Goal: Transaction & Acquisition: Purchase product/service

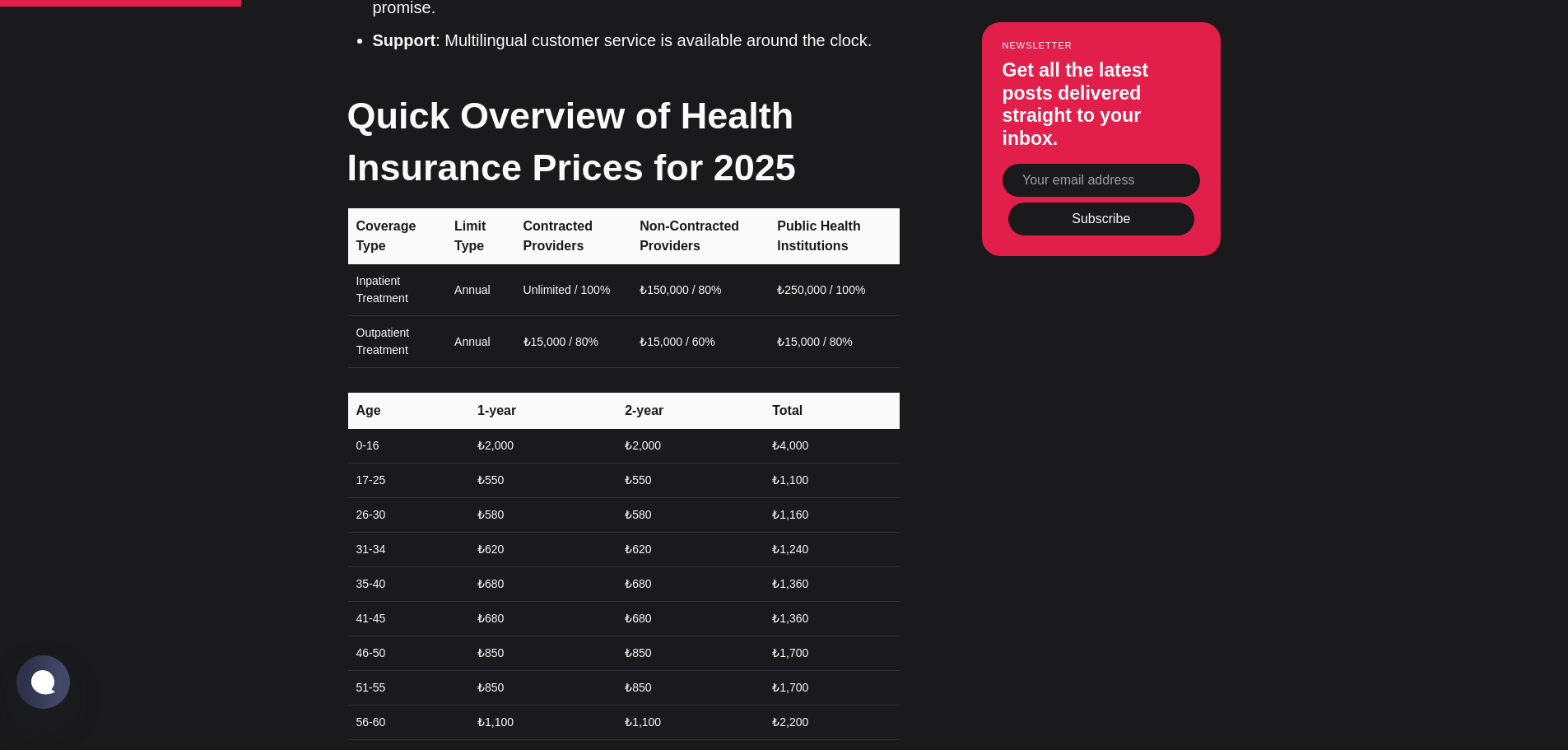
scroll to position [1893, 0]
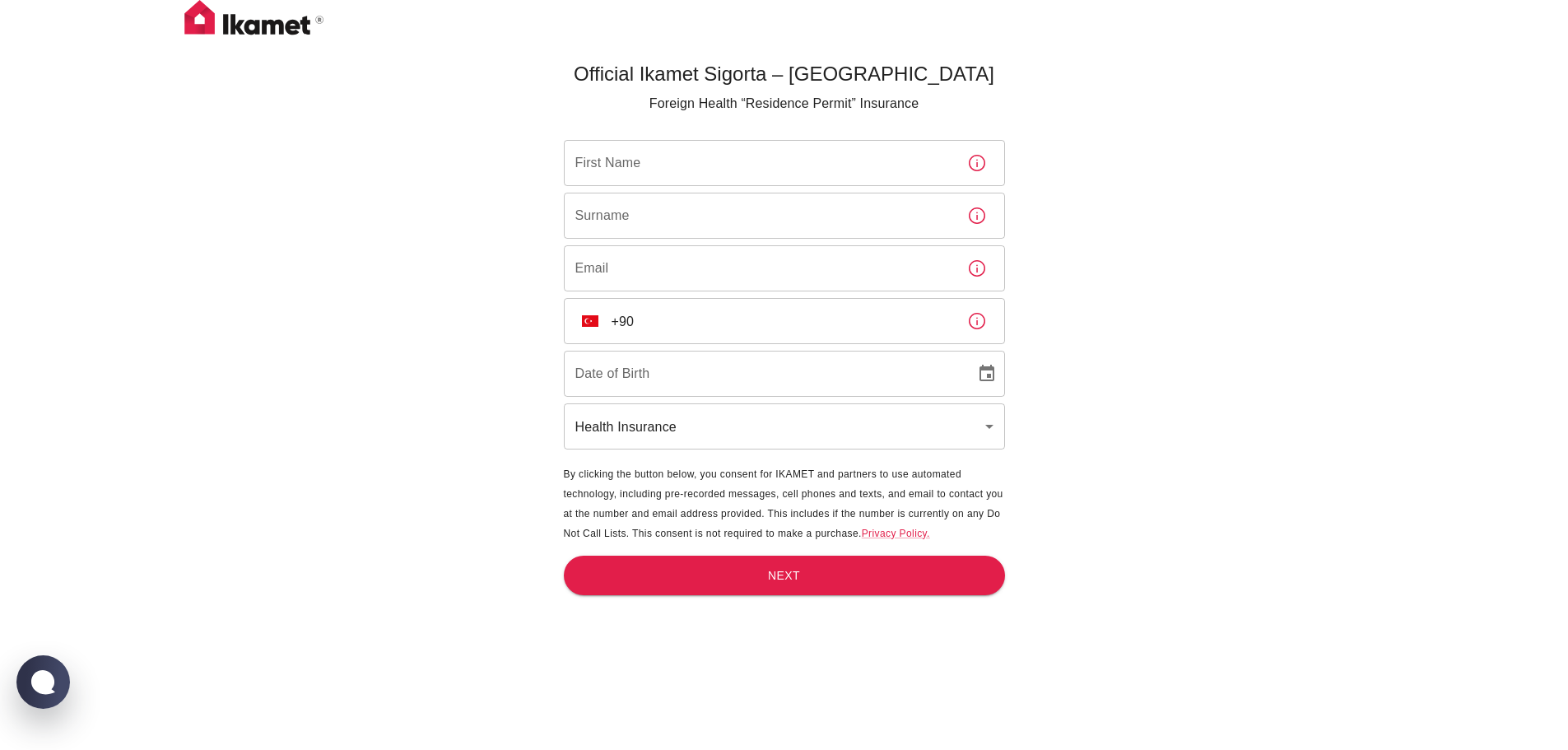
click at [624, 164] on input "First Name" at bounding box center [759, 163] width 390 height 46
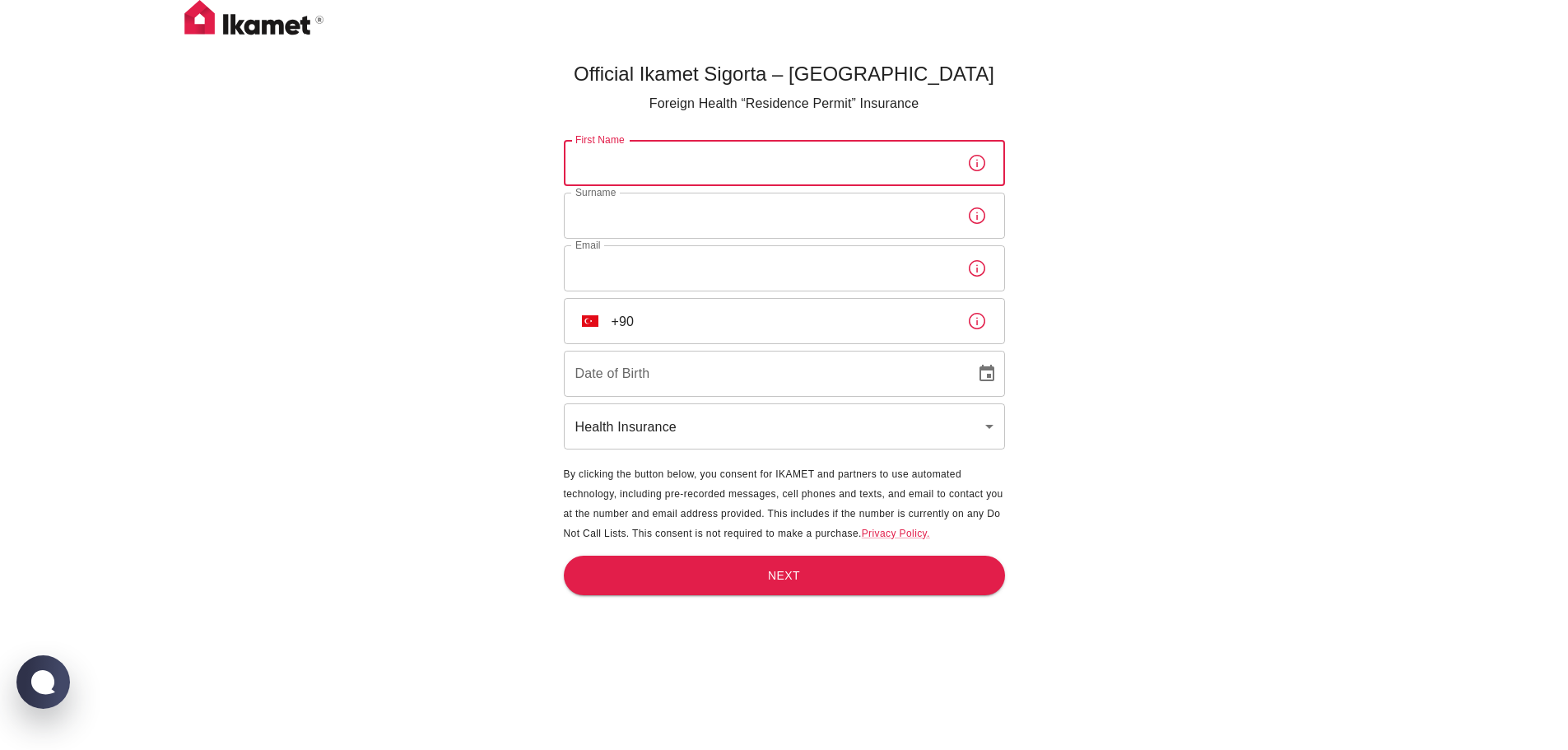
type input "[PERSON_NAME]"
type input "Price"
type input "[PERSON_NAME][EMAIL_ADDRESS][DOMAIN_NAME][GEOGRAPHIC_DATA]"
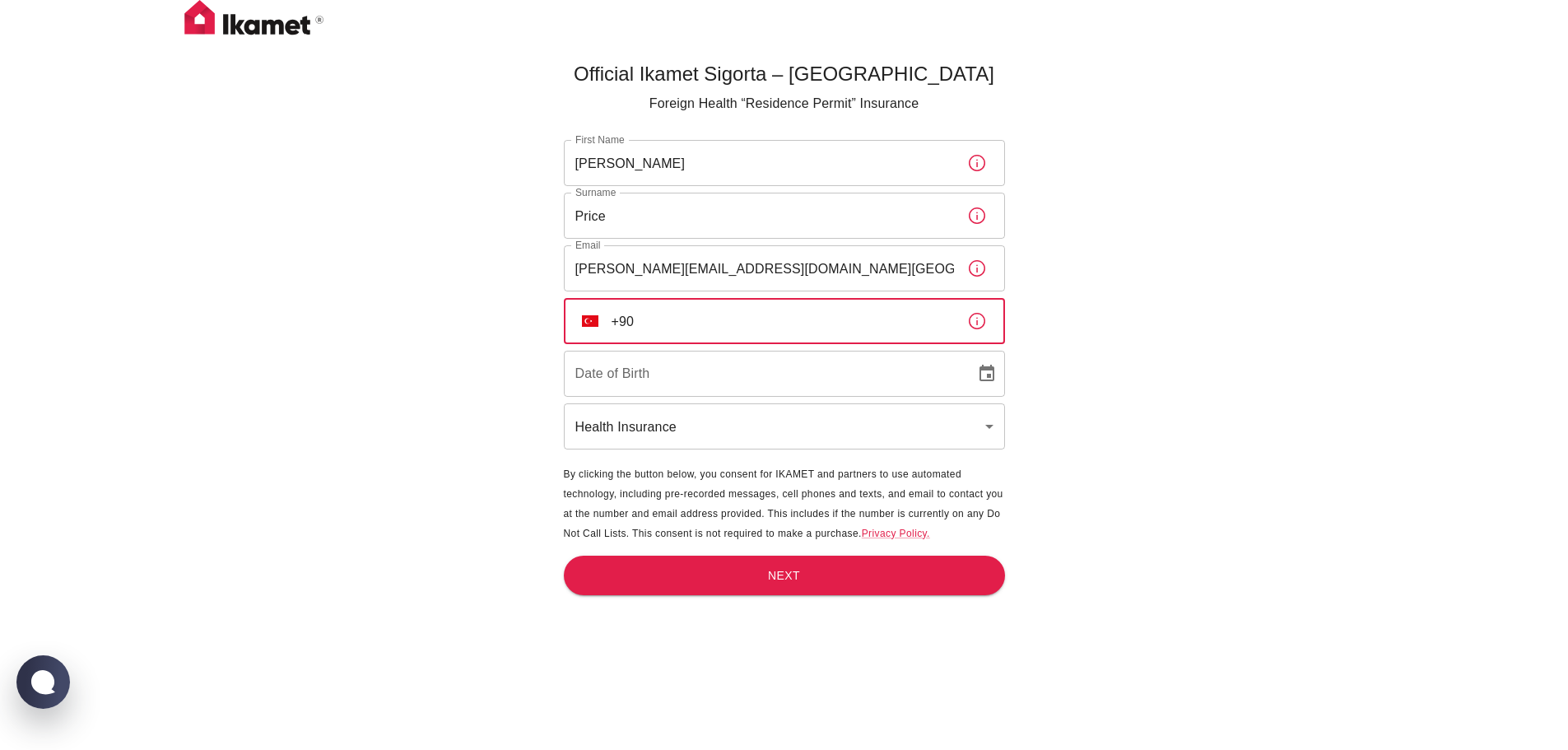
click at [695, 322] on input "+90" at bounding box center [782, 321] width 342 height 46
type input "+"
type input "[PHONE_NUMBER]"
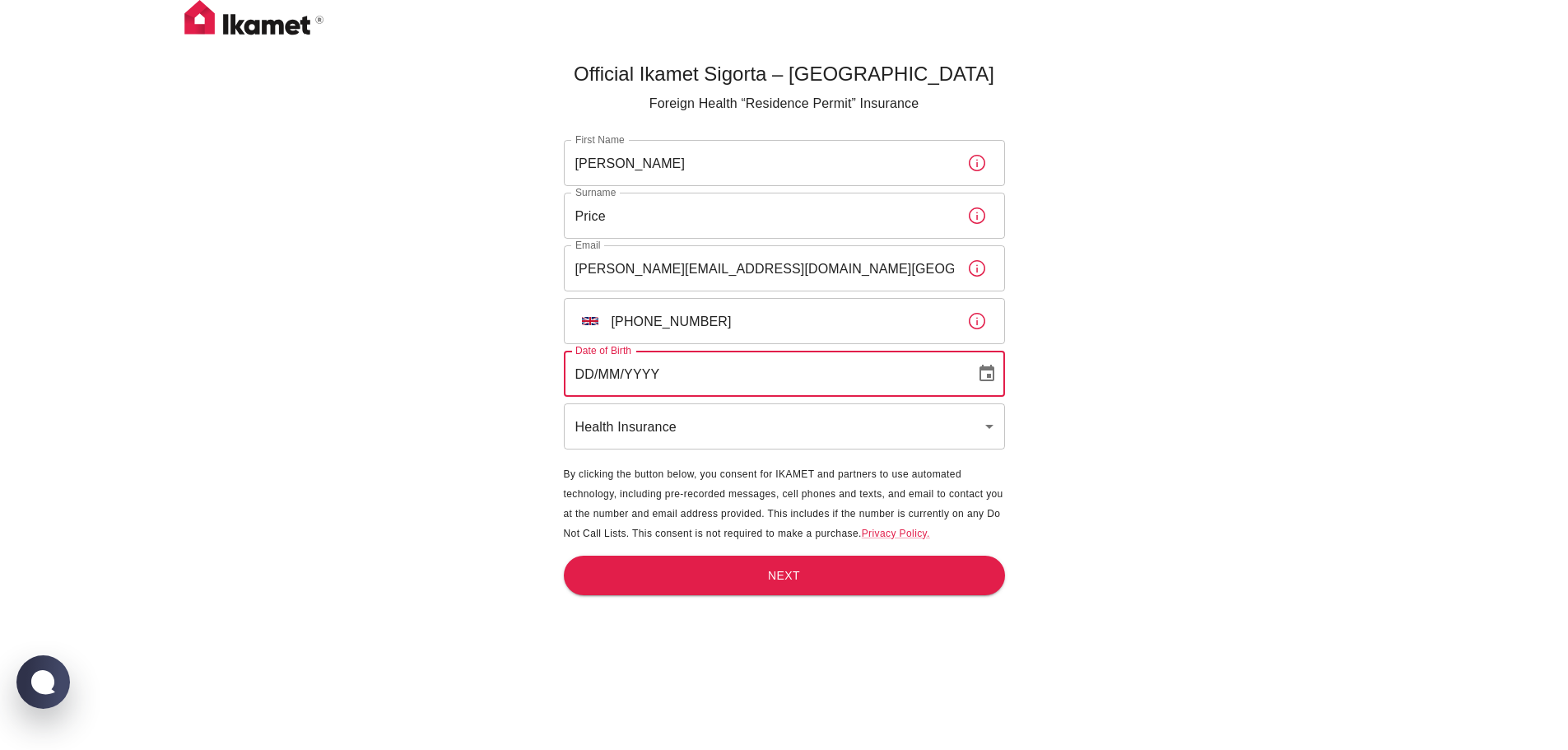
click at [746, 376] on input "DD/MM/YYYY" at bounding box center [763, 373] width 400 height 46
type input "[DATE]"
click at [451, 505] on div "Official Ikamet Sigorta – [DEMOGRAPHIC_DATA] Foreign Health “Residence Permit” …" at bounding box center [784, 402] width 1568 height 804
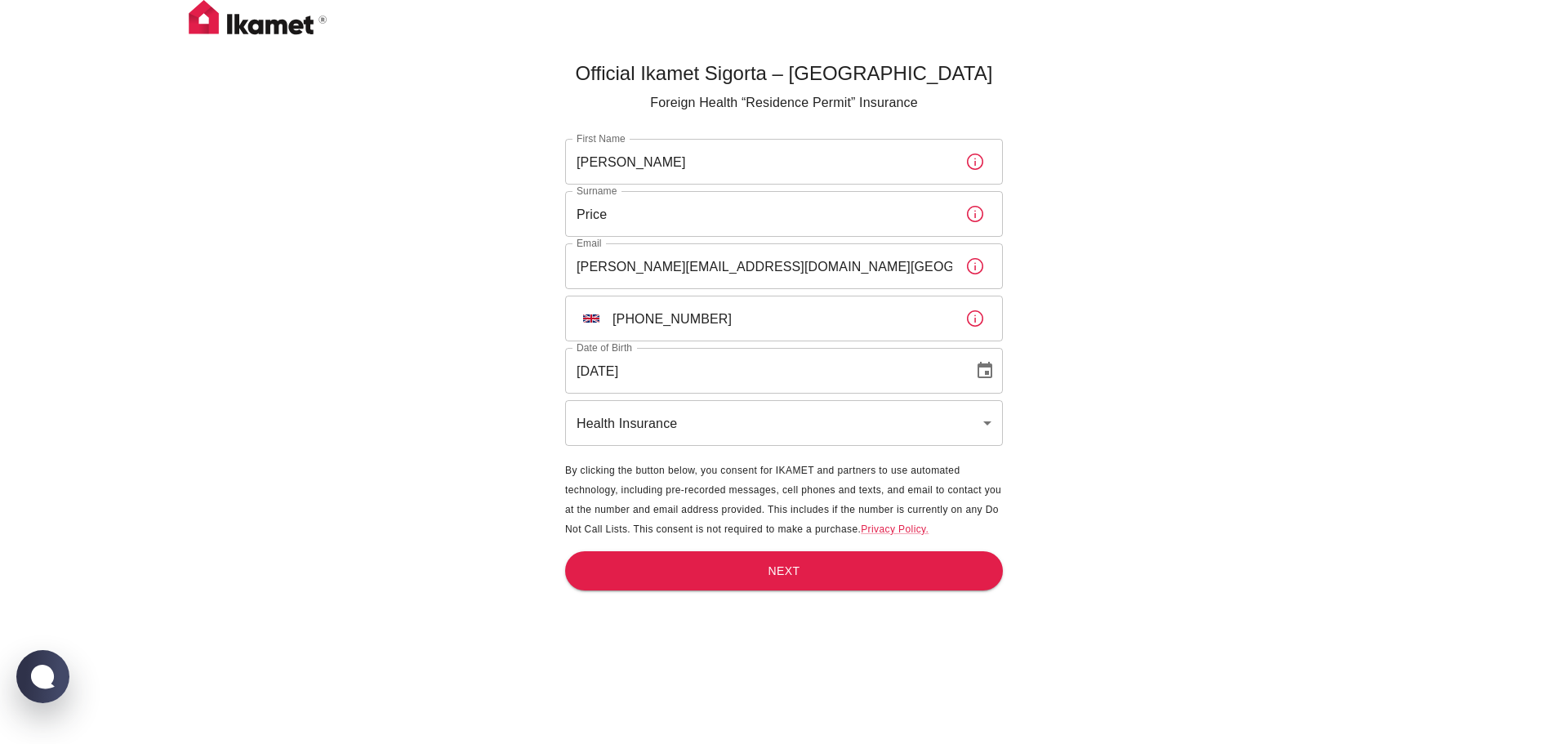
click at [982, 420] on body "Official Ikamet Sigorta – Turkey Foreign Health “Residence Permit” Insurance Fi…" at bounding box center [784, 399] width 1568 height 798
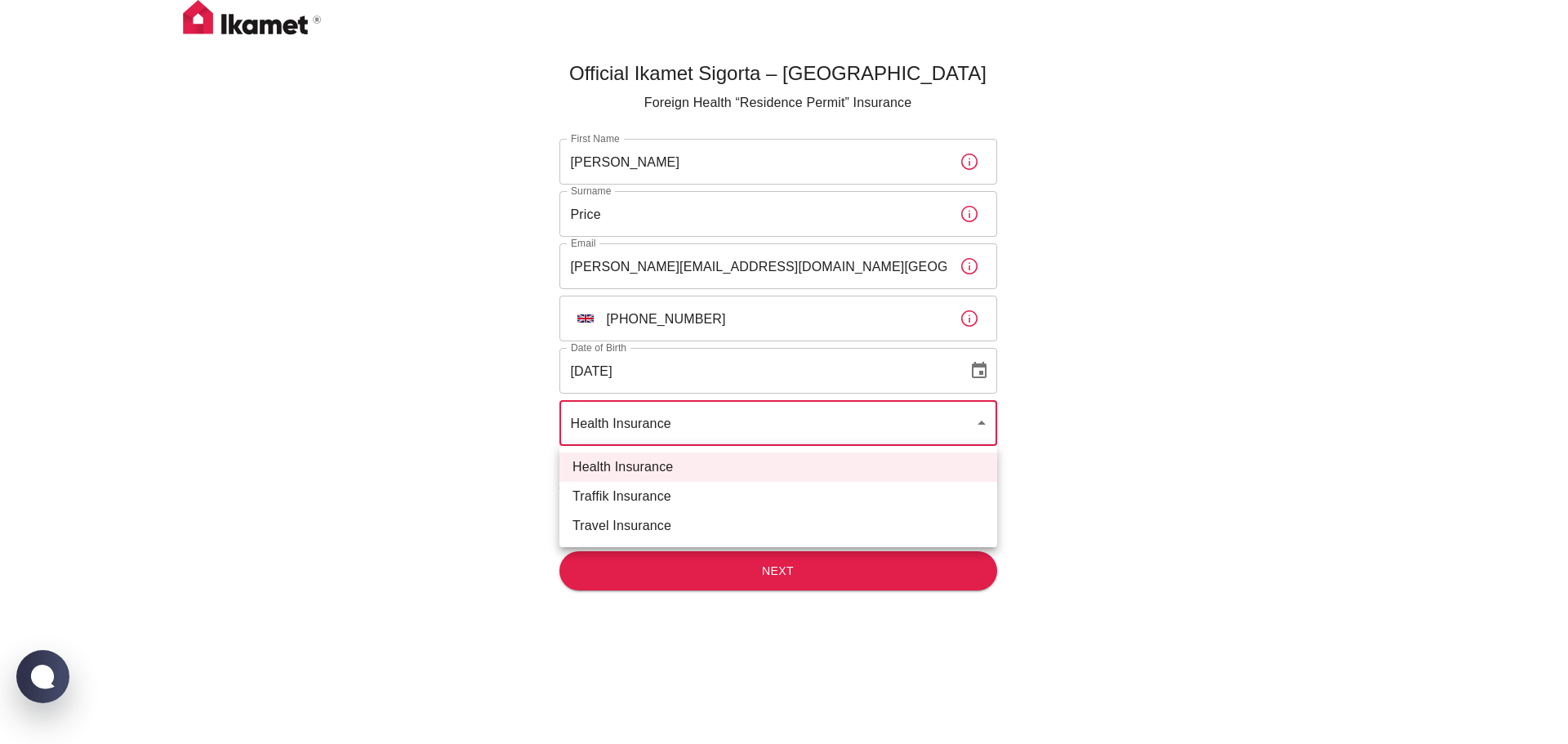
click at [982, 420] on div at bounding box center [784, 372] width 1568 height 744
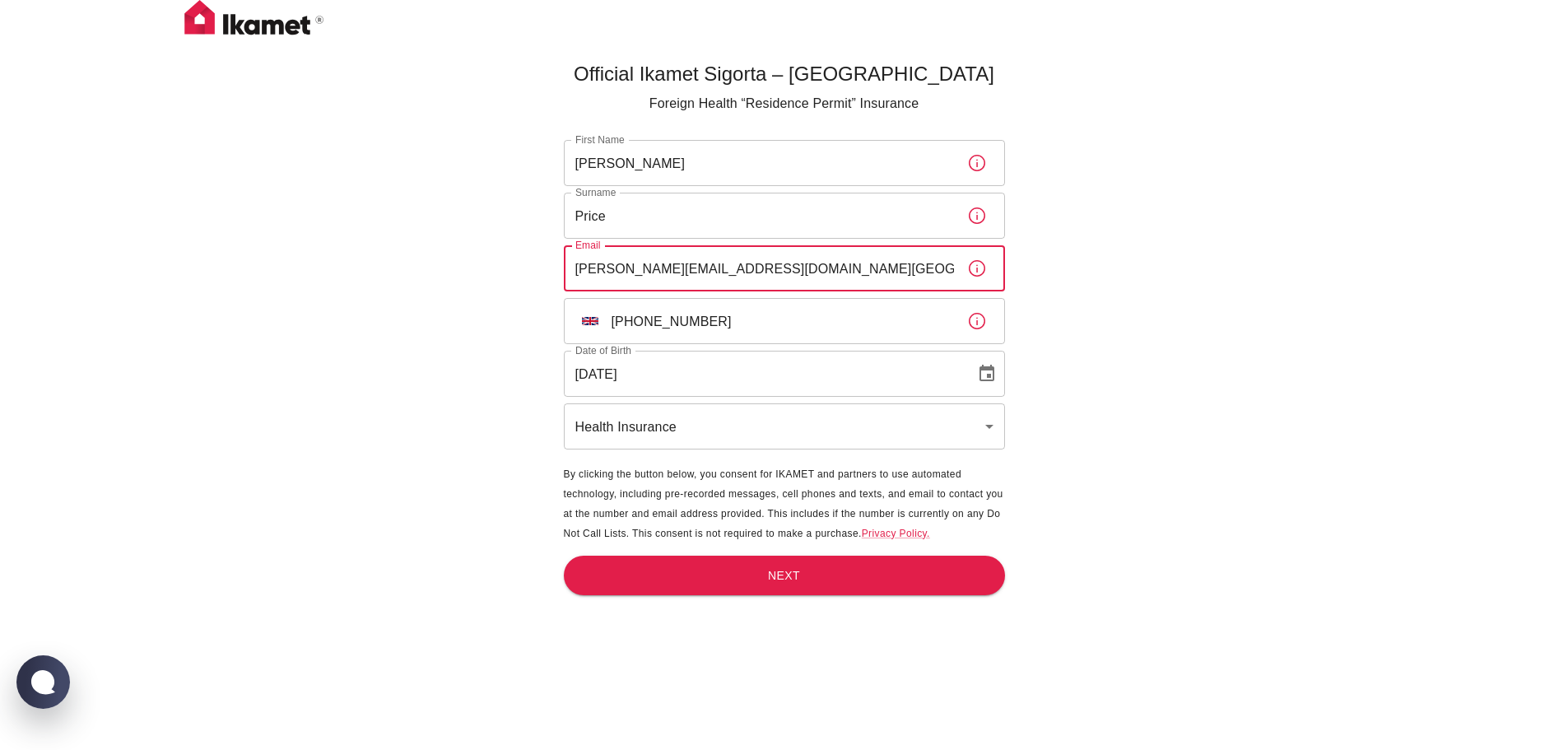
drag, startPoint x: 681, startPoint y: 270, endPoint x: 717, endPoint y: 263, distance: 36.7
click at [682, 270] on input "colin@roundwoodcottage.co.uk" at bounding box center [759, 268] width 390 height 46
type input "colin@cottage.co.uk"
click at [774, 584] on button "Next" at bounding box center [784, 576] width 441 height 41
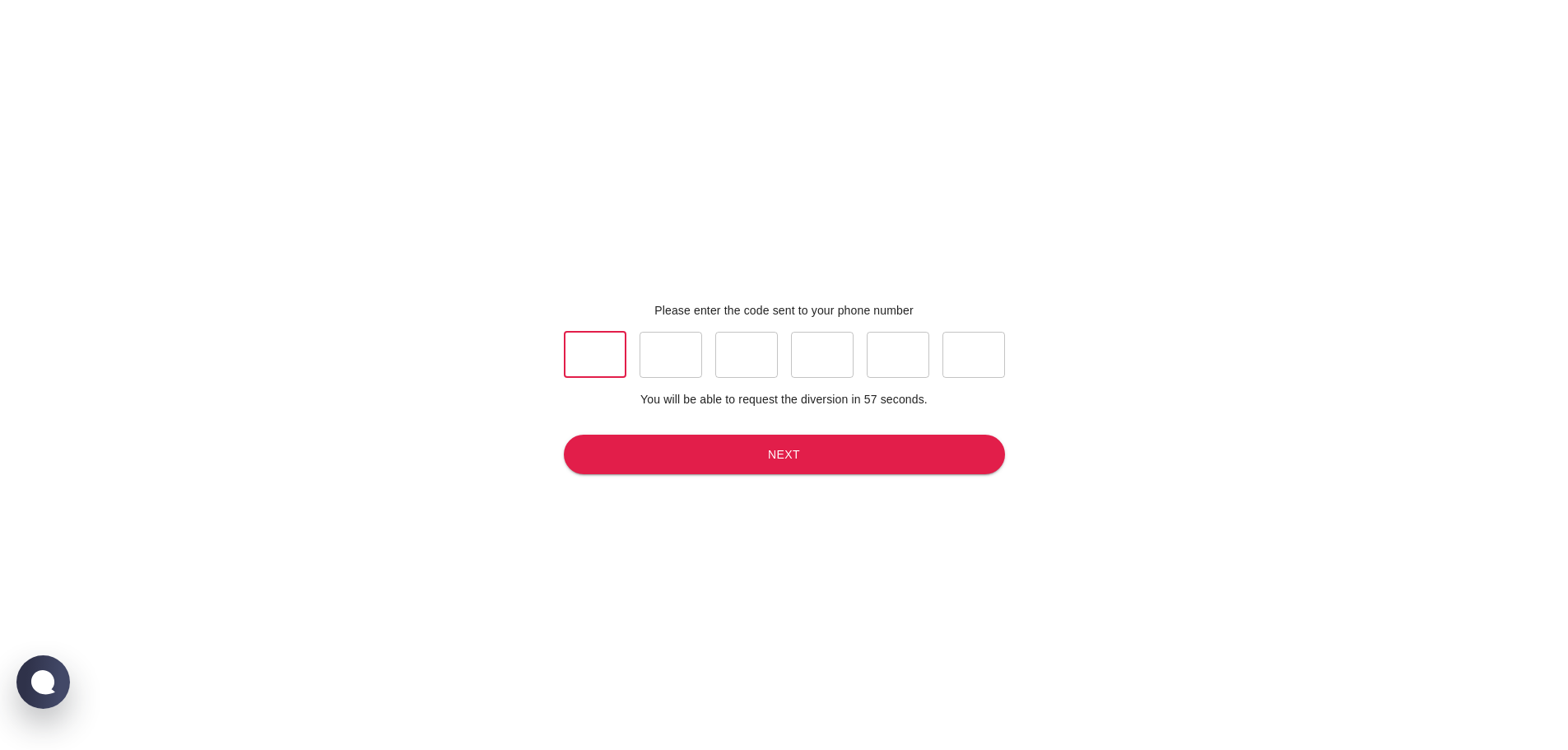
click at [592, 355] on input "text" at bounding box center [595, 355] width 63 height 46
type input "6"
type input "2"
type input "8"
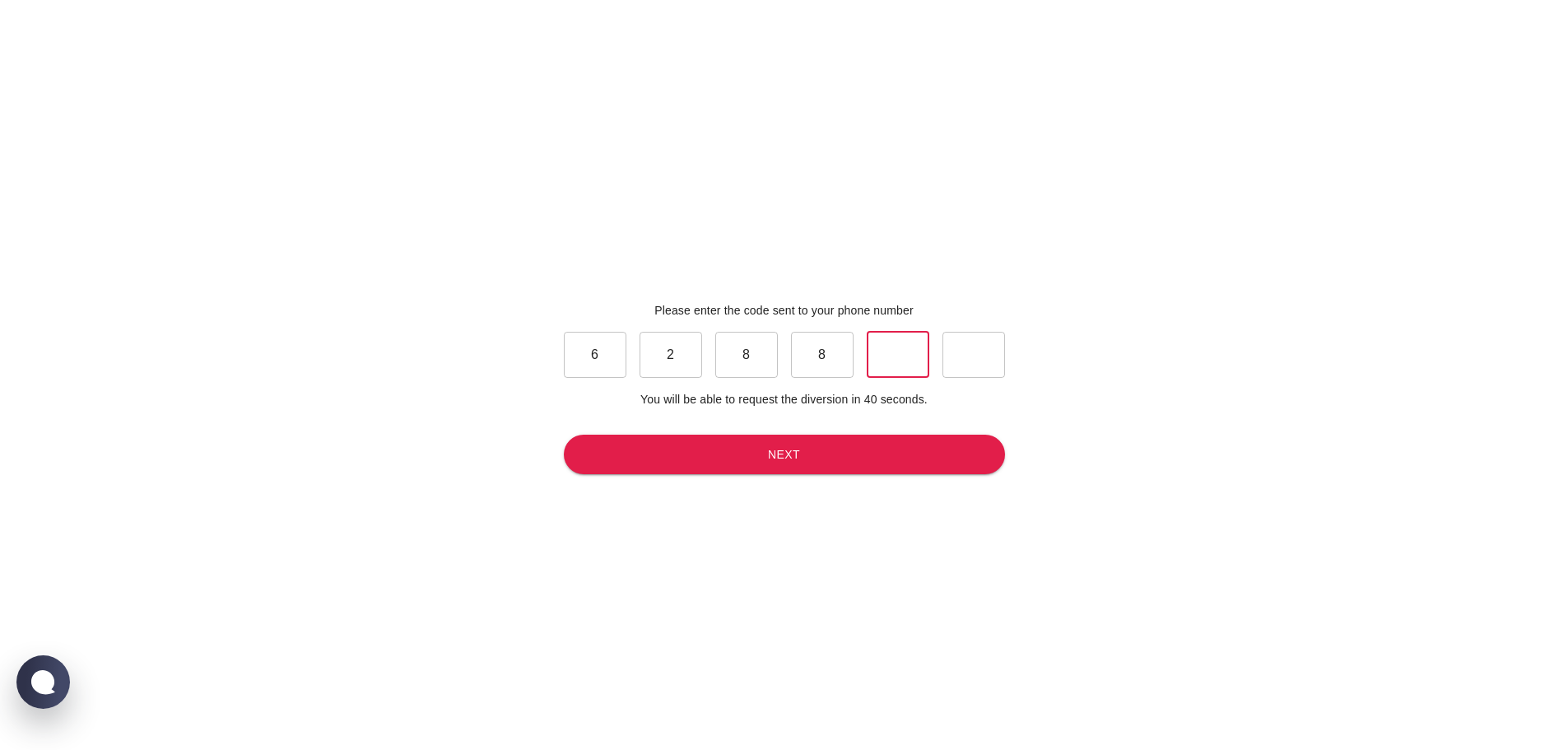
type input "4"
click at [789, 455] on button "Next" at bounding box center [784, 455] width 441 height 41
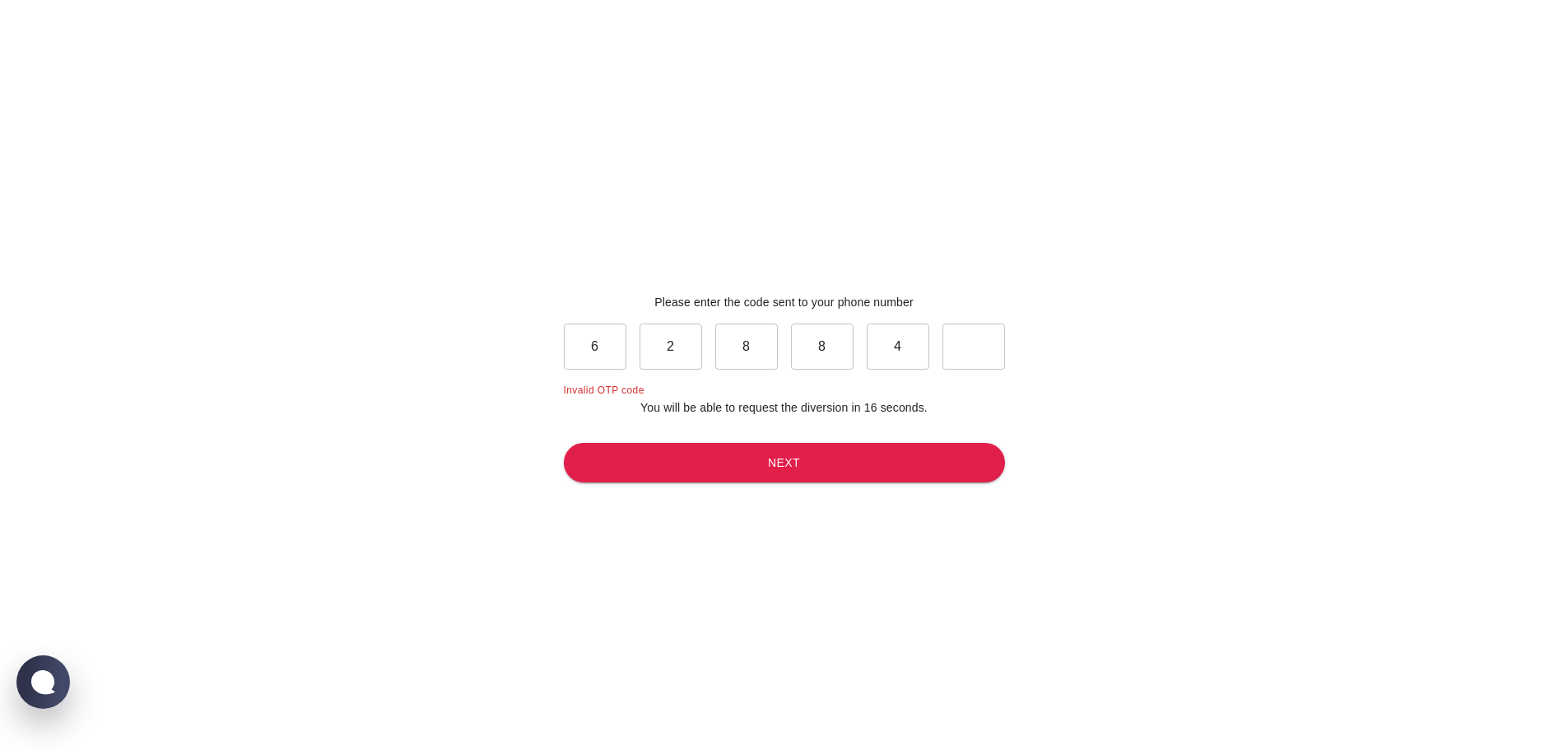
click at [918, 343] on input "4" at bounding box center [898, 346] width 63 height 46
type input "2"
type input "5"
type input "7"
type input "5"
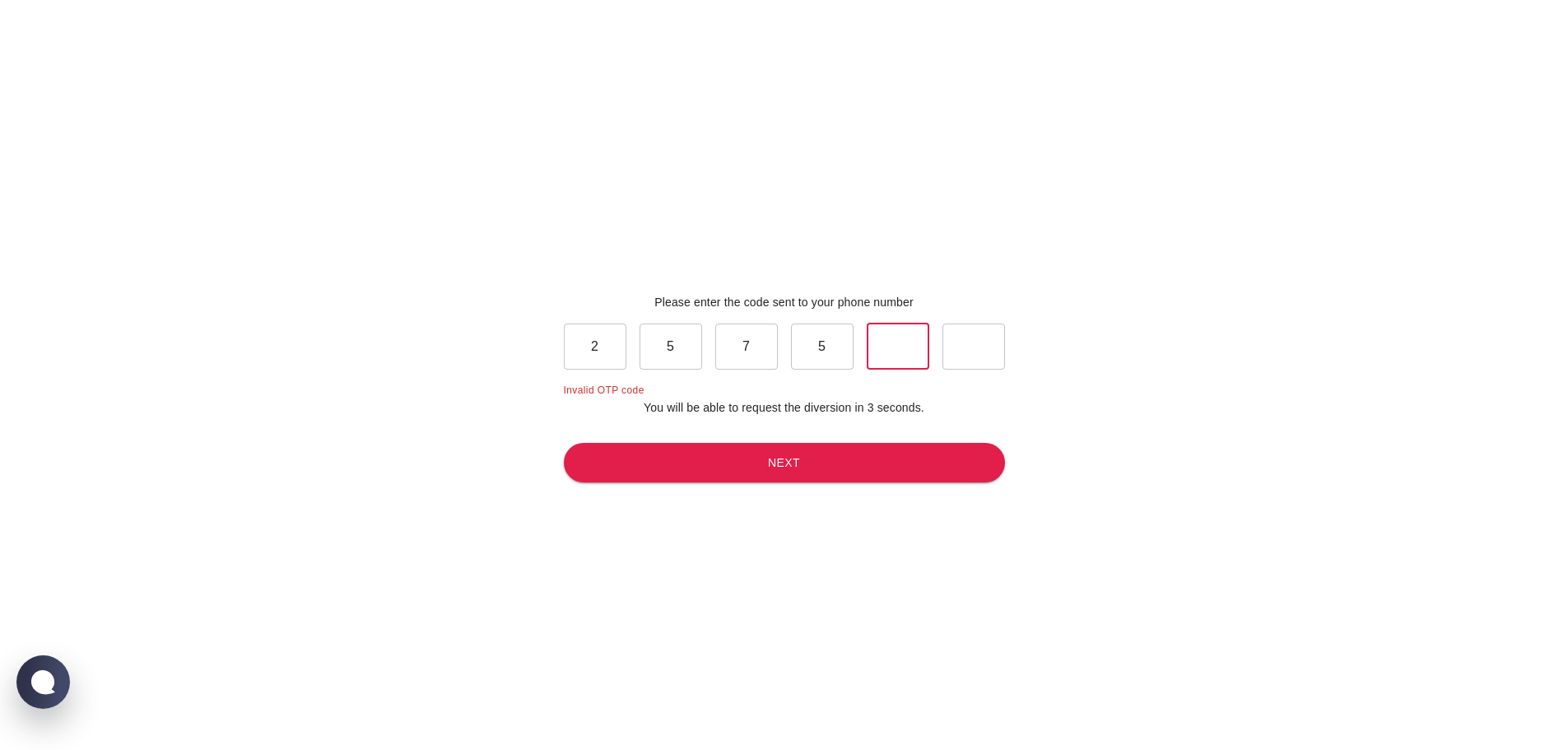
type input "3"
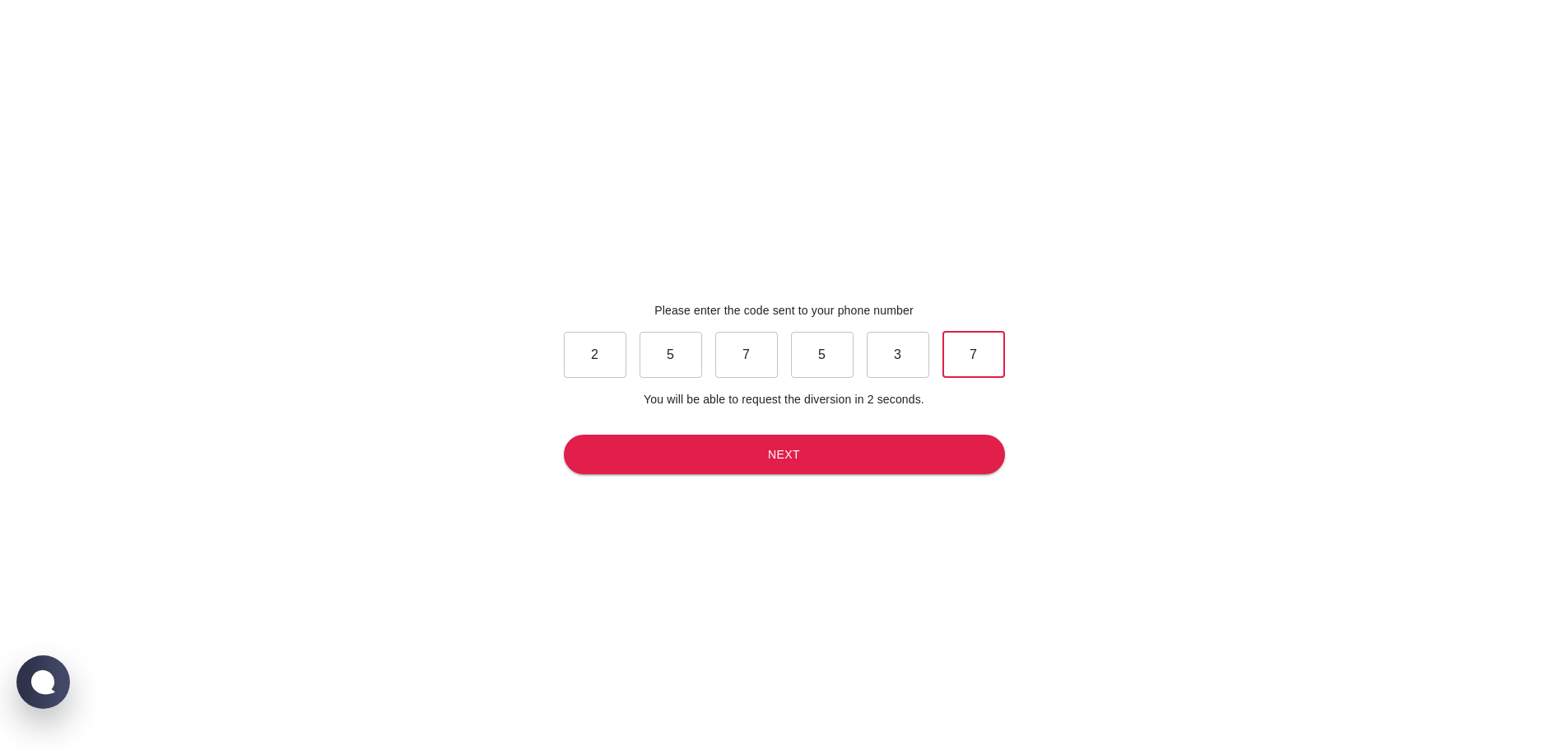
type input "7"
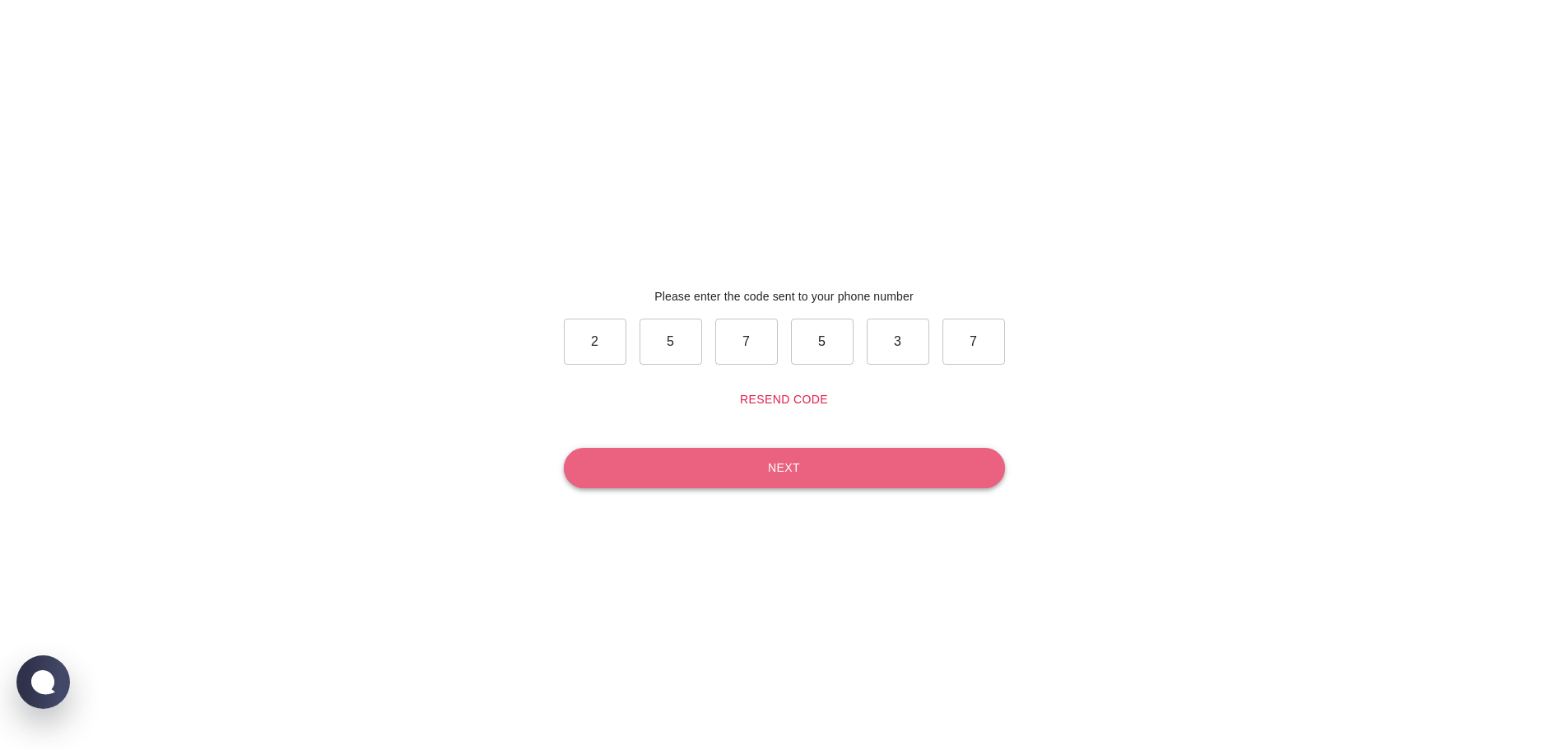
click at [834, 484] on button "Next" at bounding box center [784, 468] width 441 height 41
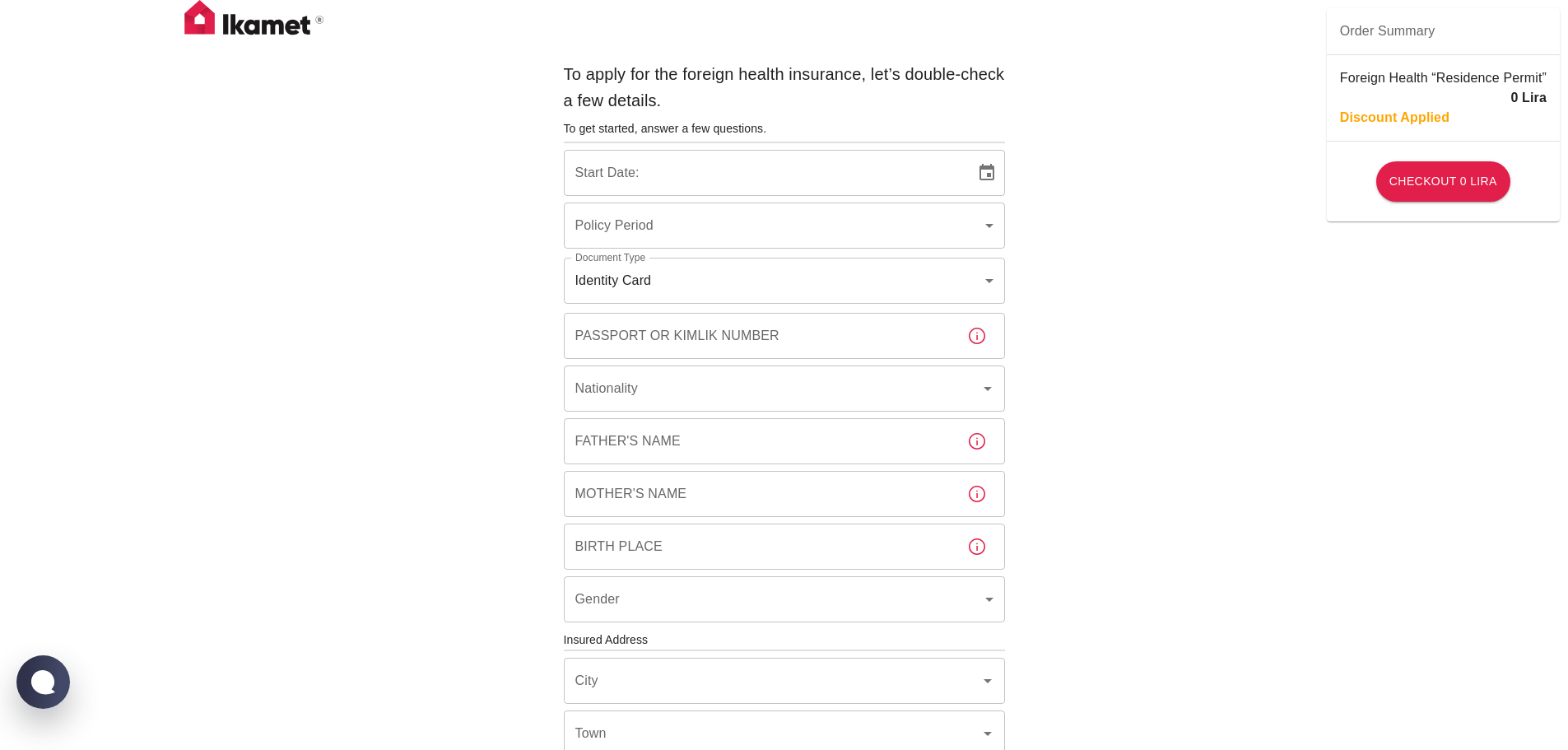
type input "b7343ef8-d55e-4554-96a8-76e30347e985"
click at [988, 174] on icon "Choose date, selected date is Aug 21, 2025" at bounding box center [986, 171] width 14 height 16
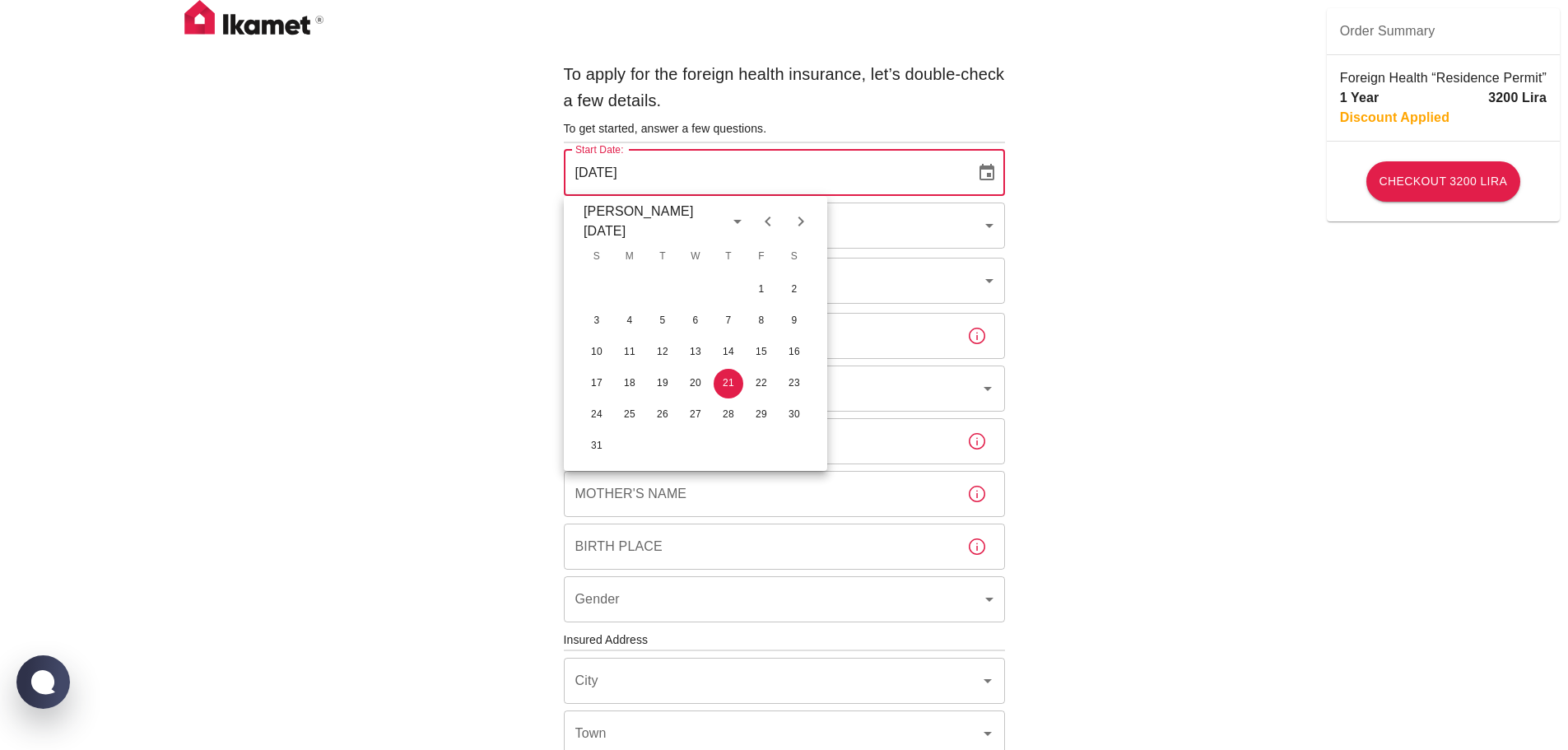
click at [799, 217] on icon "Next month" at bounding box center [801, 221] width 6 height 10
click at [631, 318] on button "8" at bounding box center [630, 321] width 30 height 30
type input "08/09/2025"
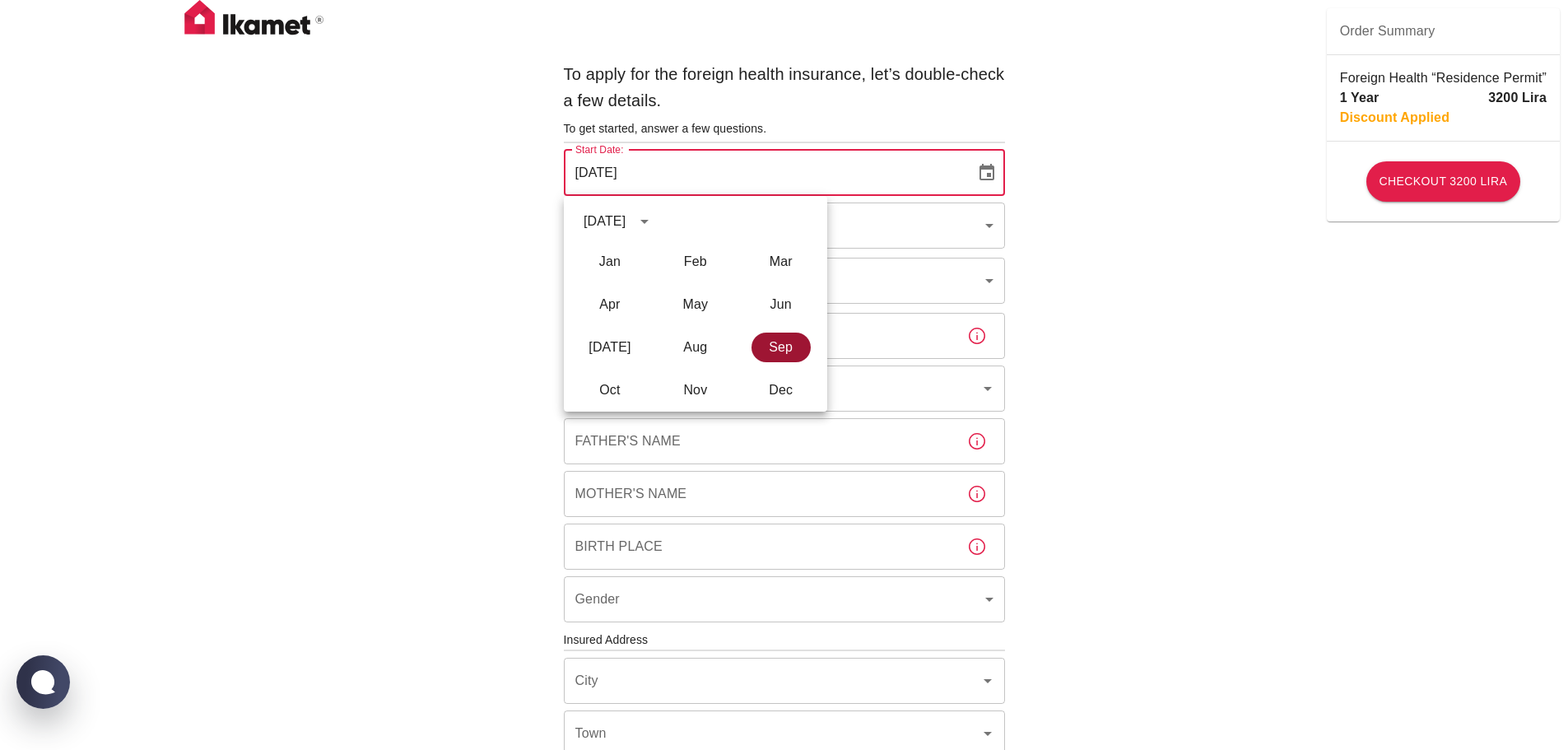
click at [789, 346] on button "Sep" at bounding box center [781, 347] width 59 height 30
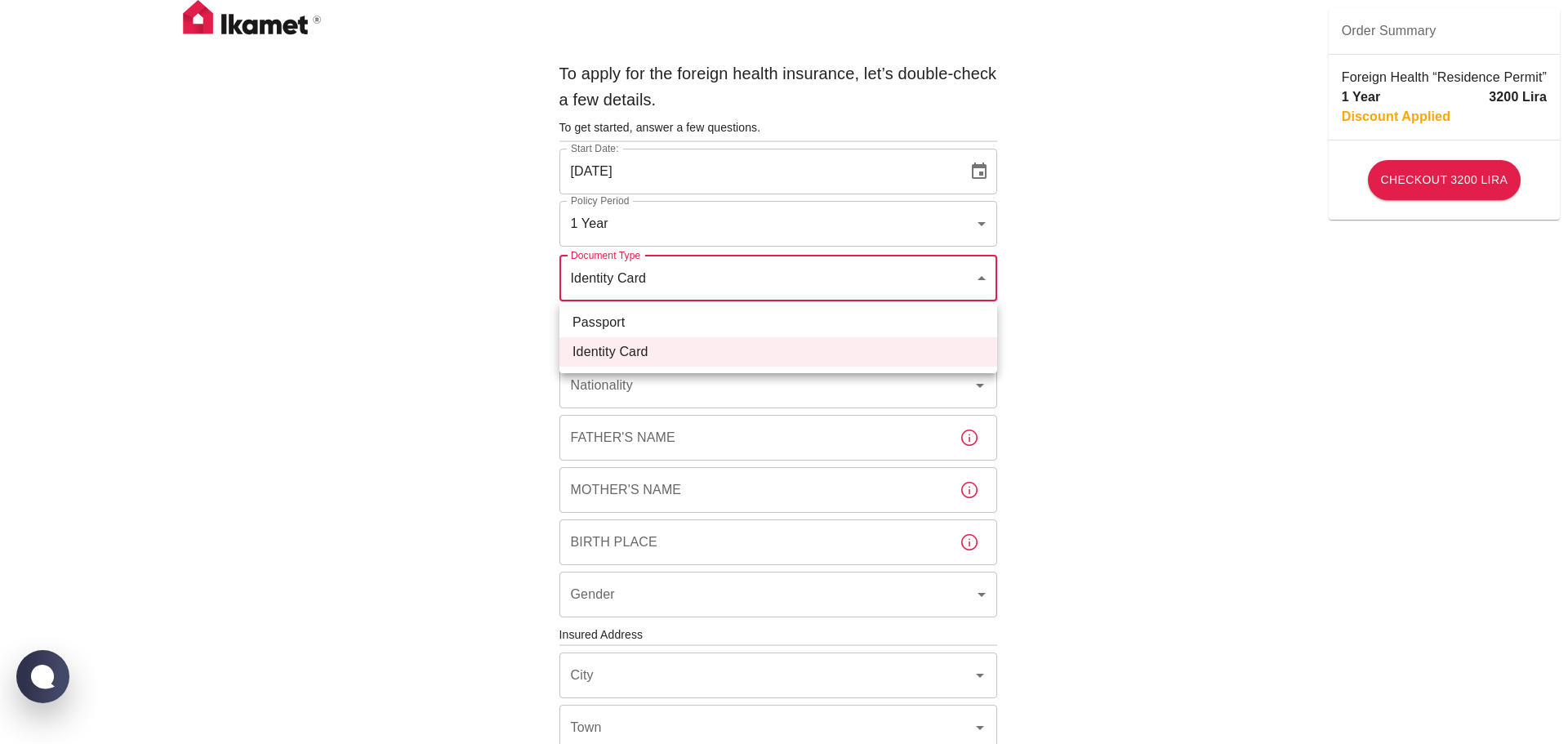
click at [681, 277] on body "To apply for the foreign health insurance, let’s double-check a few details. To…" at bounding box center [784, 632] width 1568 height 1265
click at [664, 317] on li "Passport" at bounding box center [778, 322] width 438 height 29
type input "passport"
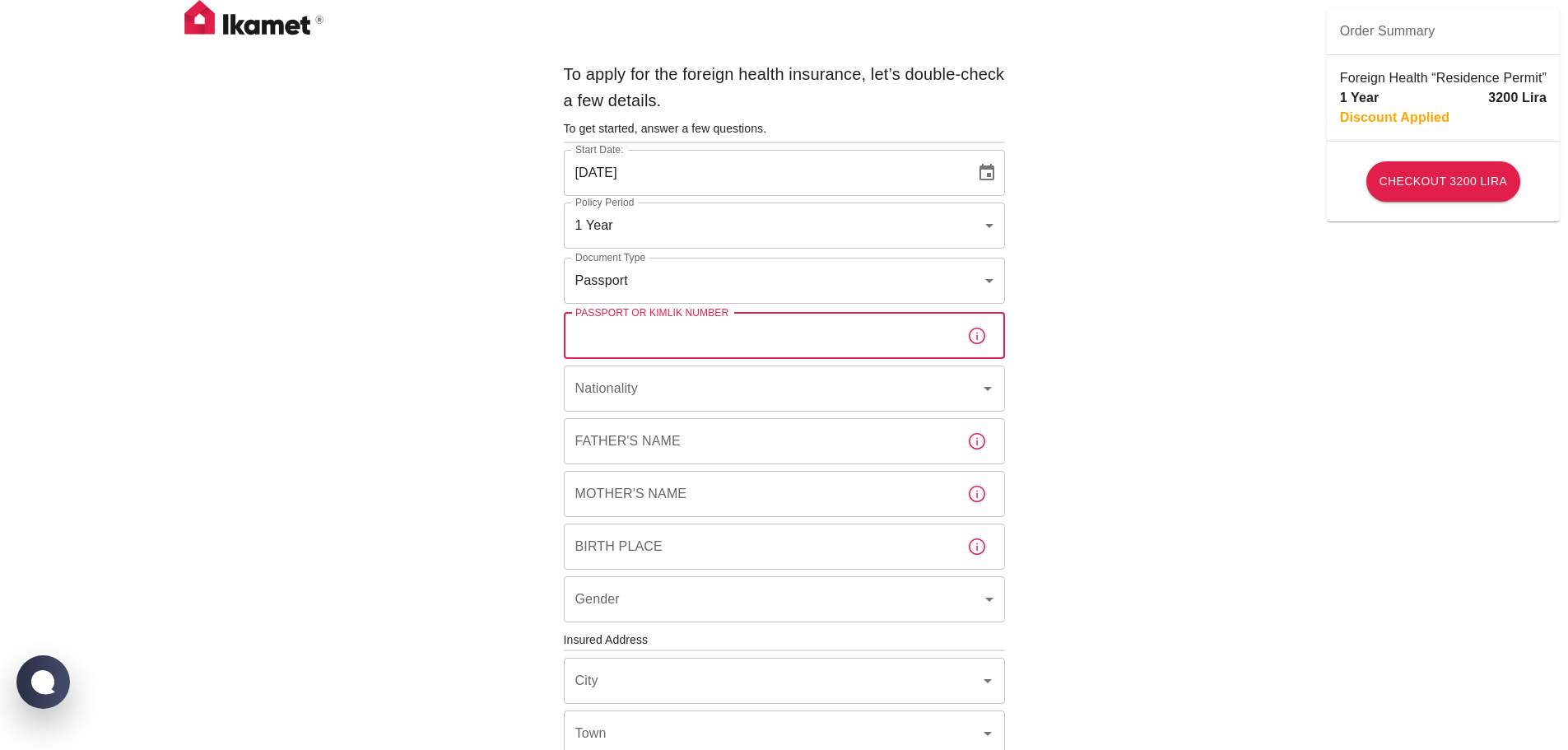
click at [668, 336] on input "Passport or Kimlik Number" at bounding box center [759, 336] width 390 height 46
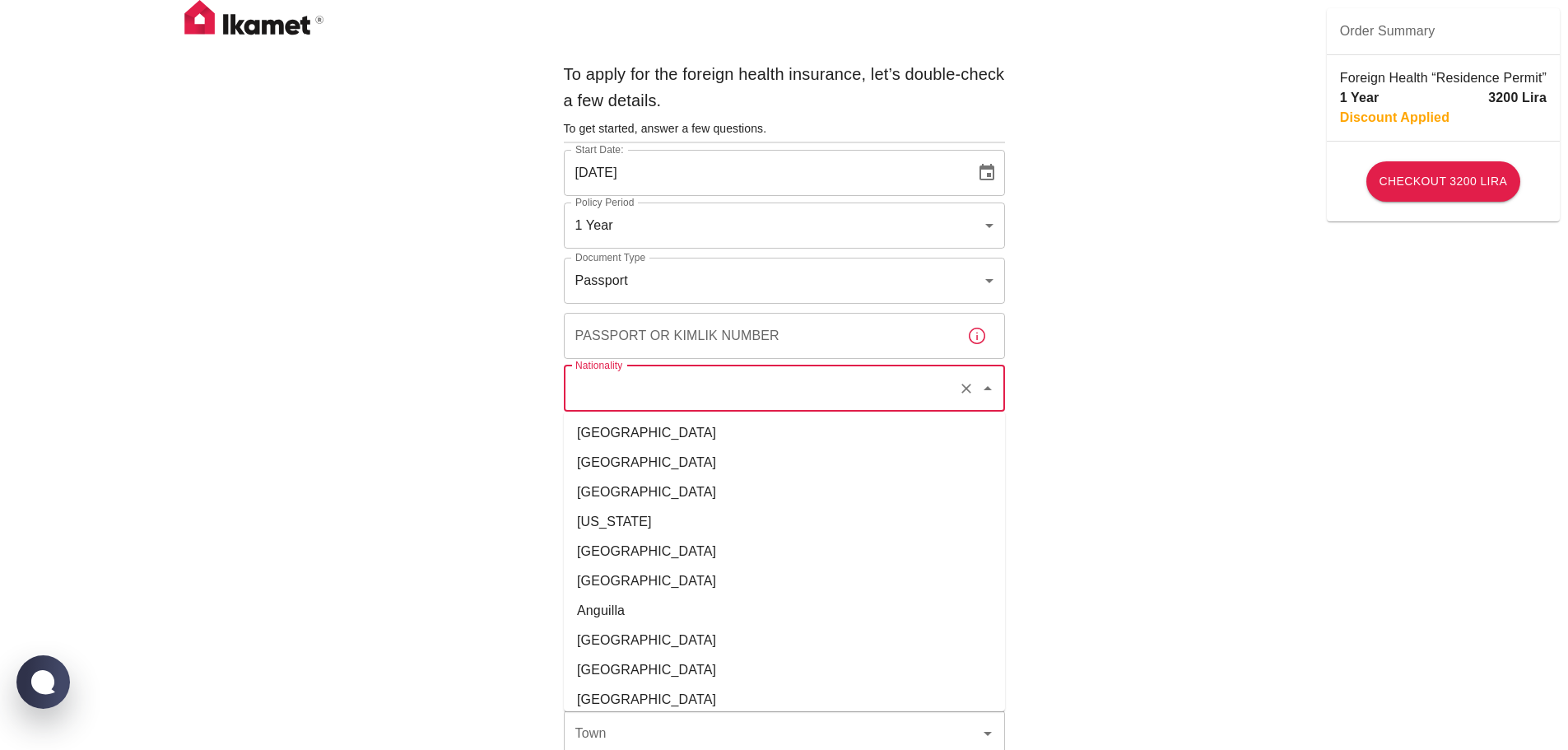
click at [642, 393] on input "Nationality" at bounding box center [761, 388] width 380 height 31
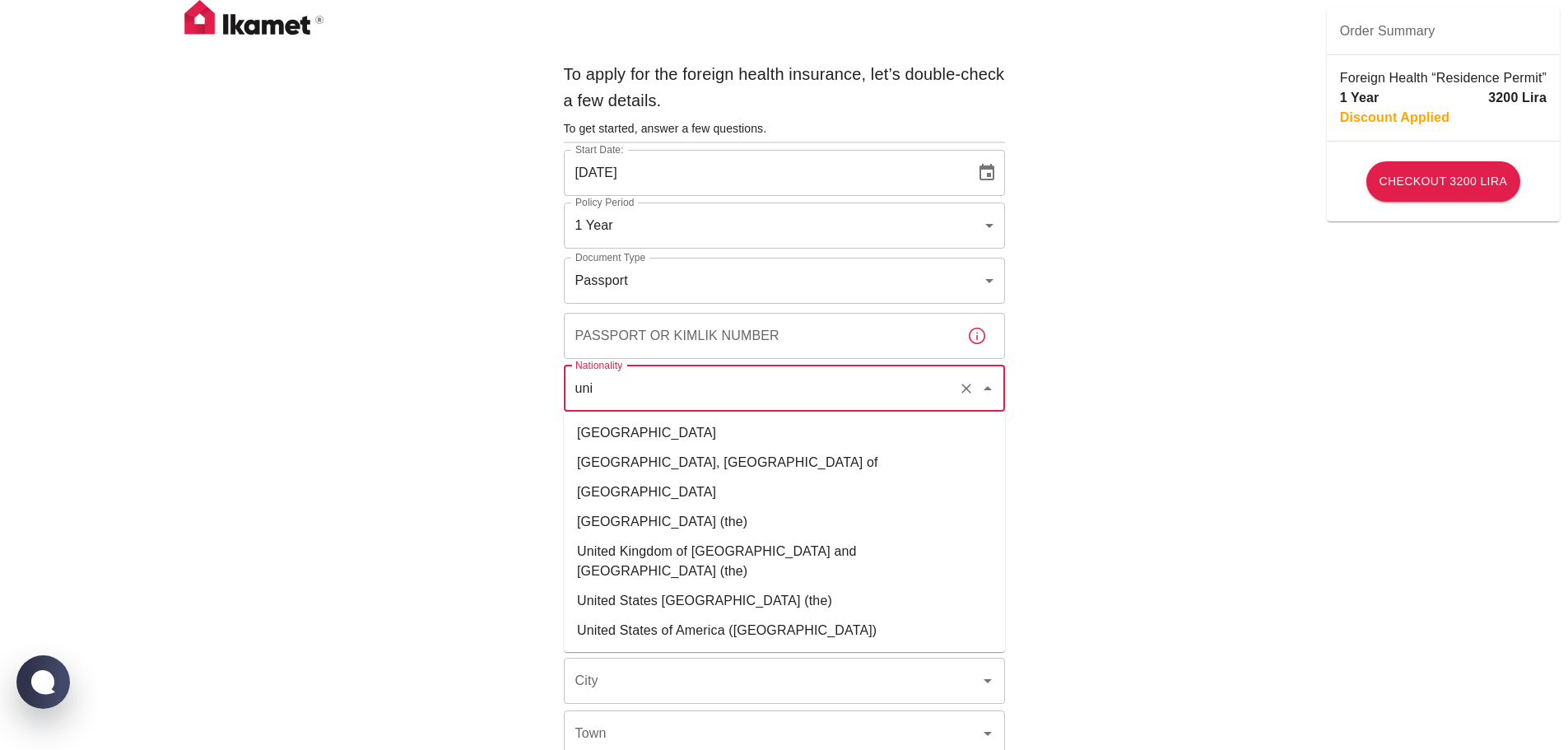
click at [630, 551] on li "United Kingdom of Great Britain and Northern Ireland (the)" at bounding box center [784, 561] width 441 height 49
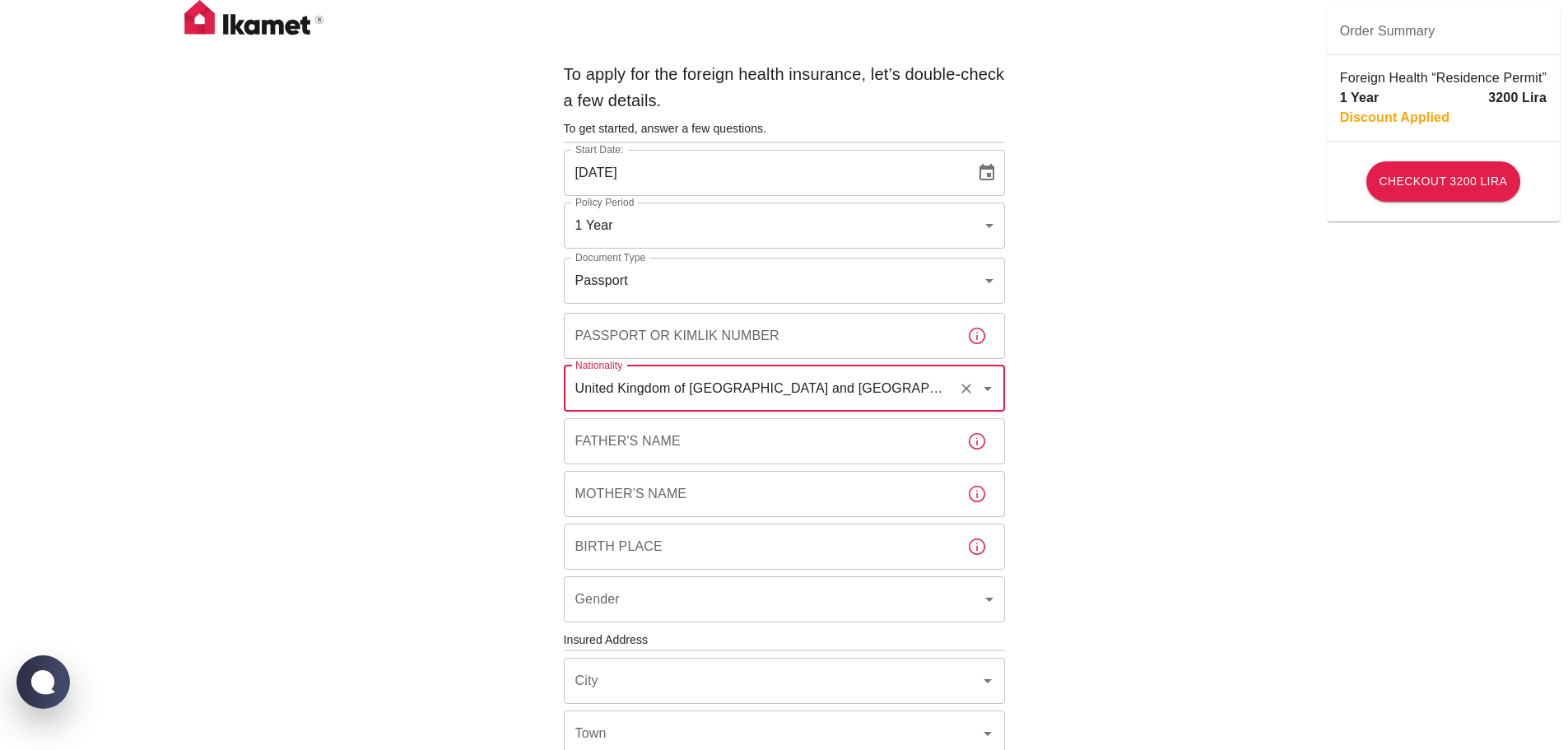
type input "United Kingdom of Great Britain and Northern Ireland (the)"
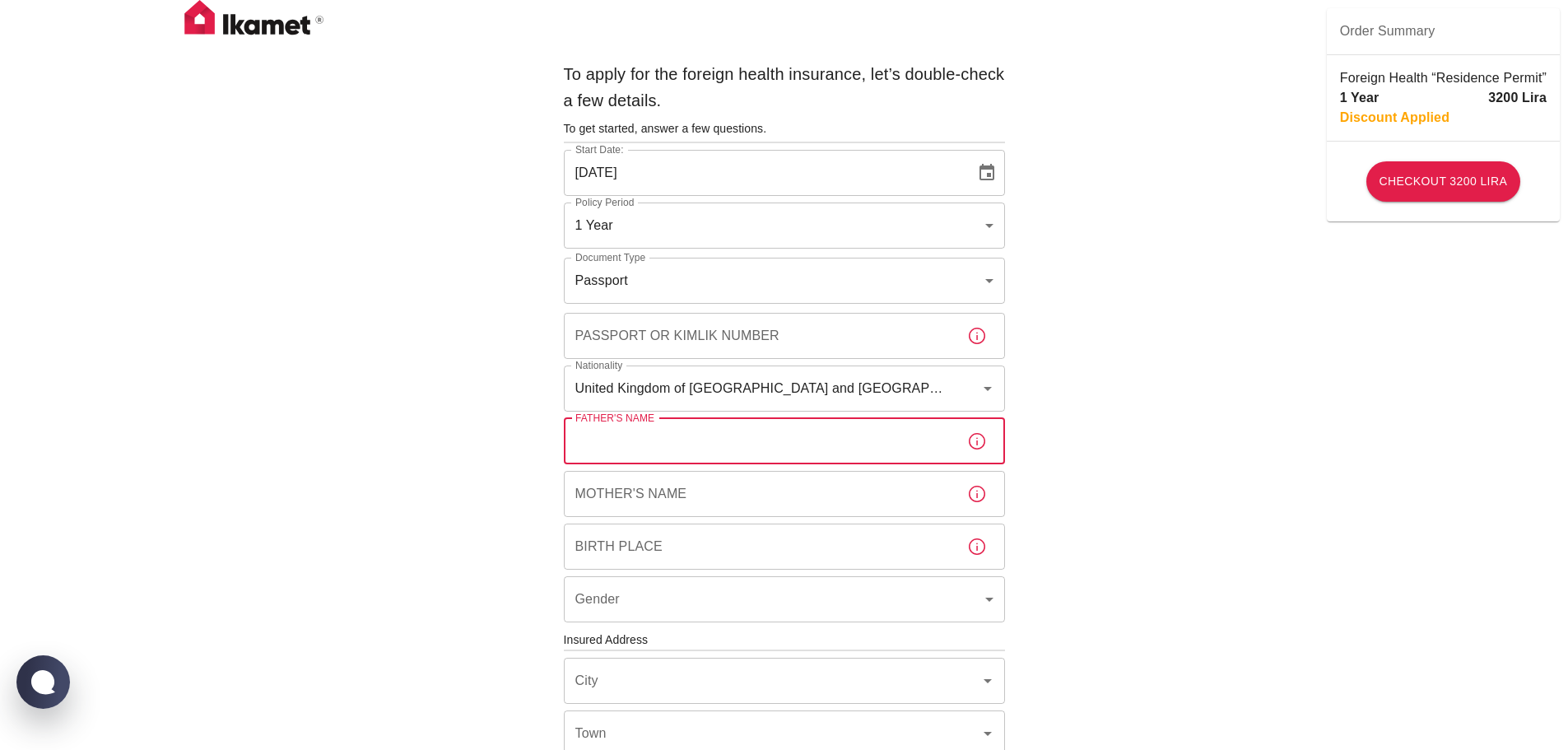
click at [669, 437] on input "Father's Name" at bounding box center [759, 441] width 390 height 46
type input "Price"
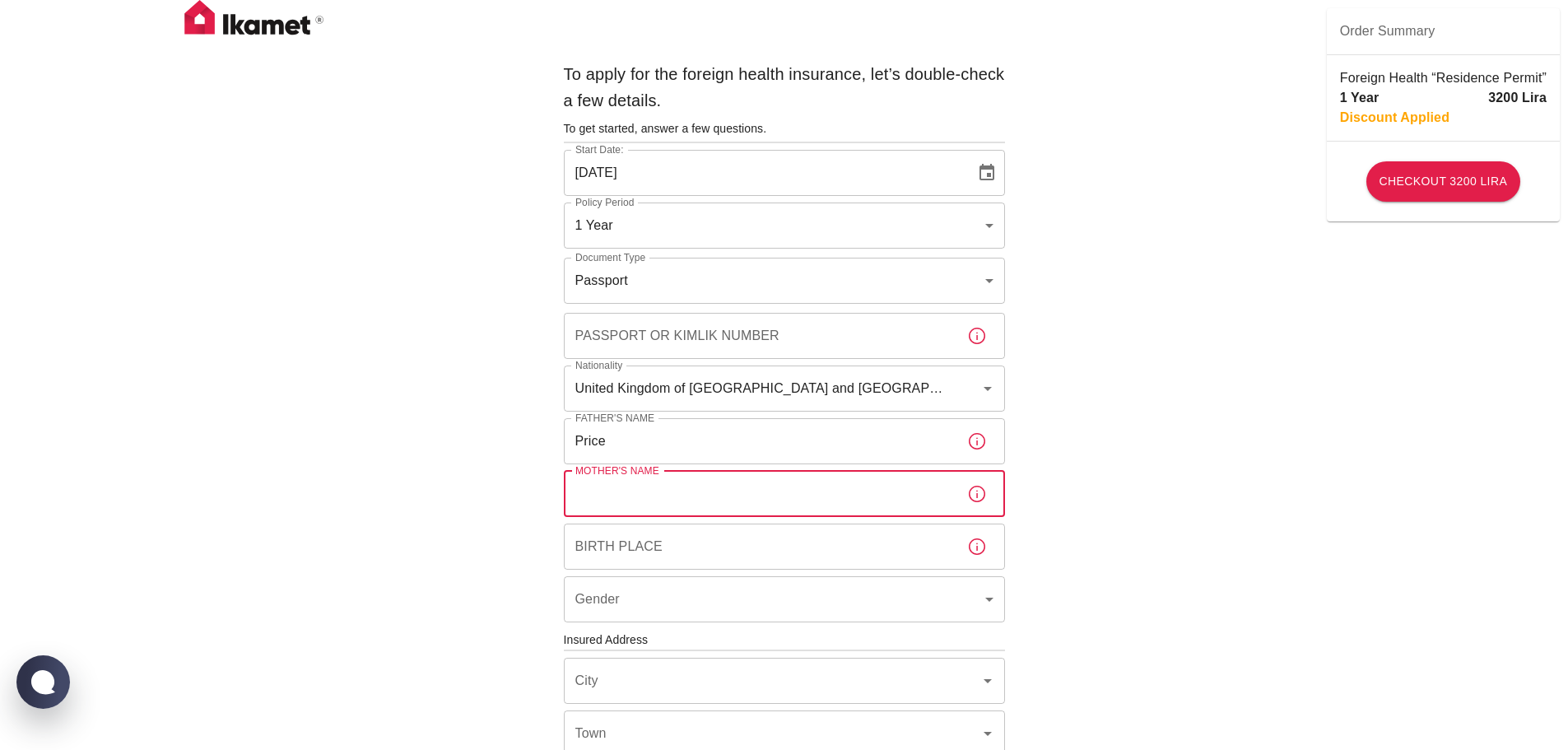
click at [658, 490] on input "Mother's Name" at bounding box center [759, 494] width 390 height 46
type input "Hart"
click at [658, 544] on input "Birth Place" at bounding box center [759, 546] width 390 height 46
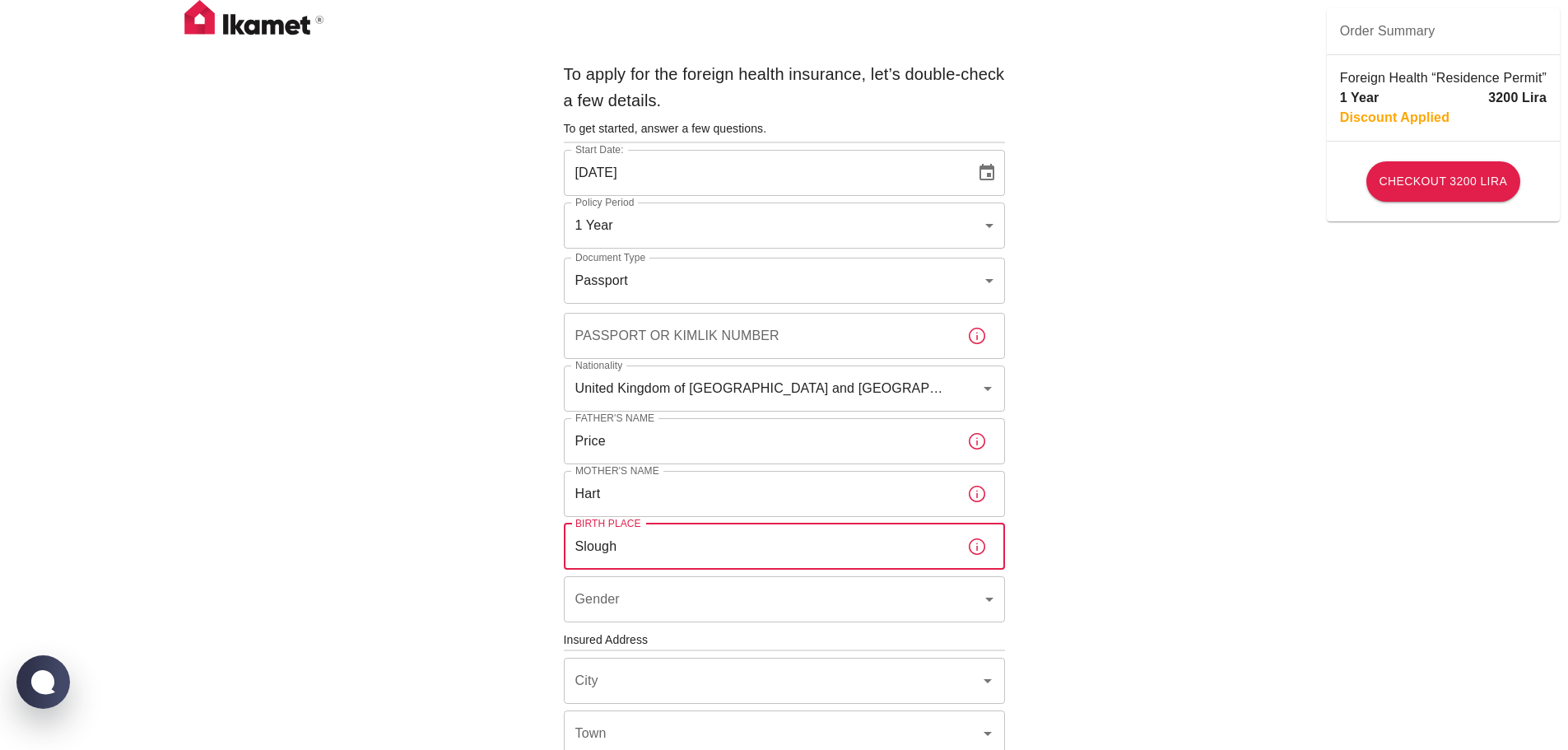
type input "Slough"
click at [647, 607] on body "To apply for the foreign health insurance, let’s double-check a few details. To…" at bounding box center [790, 637] width 1580 height 1275
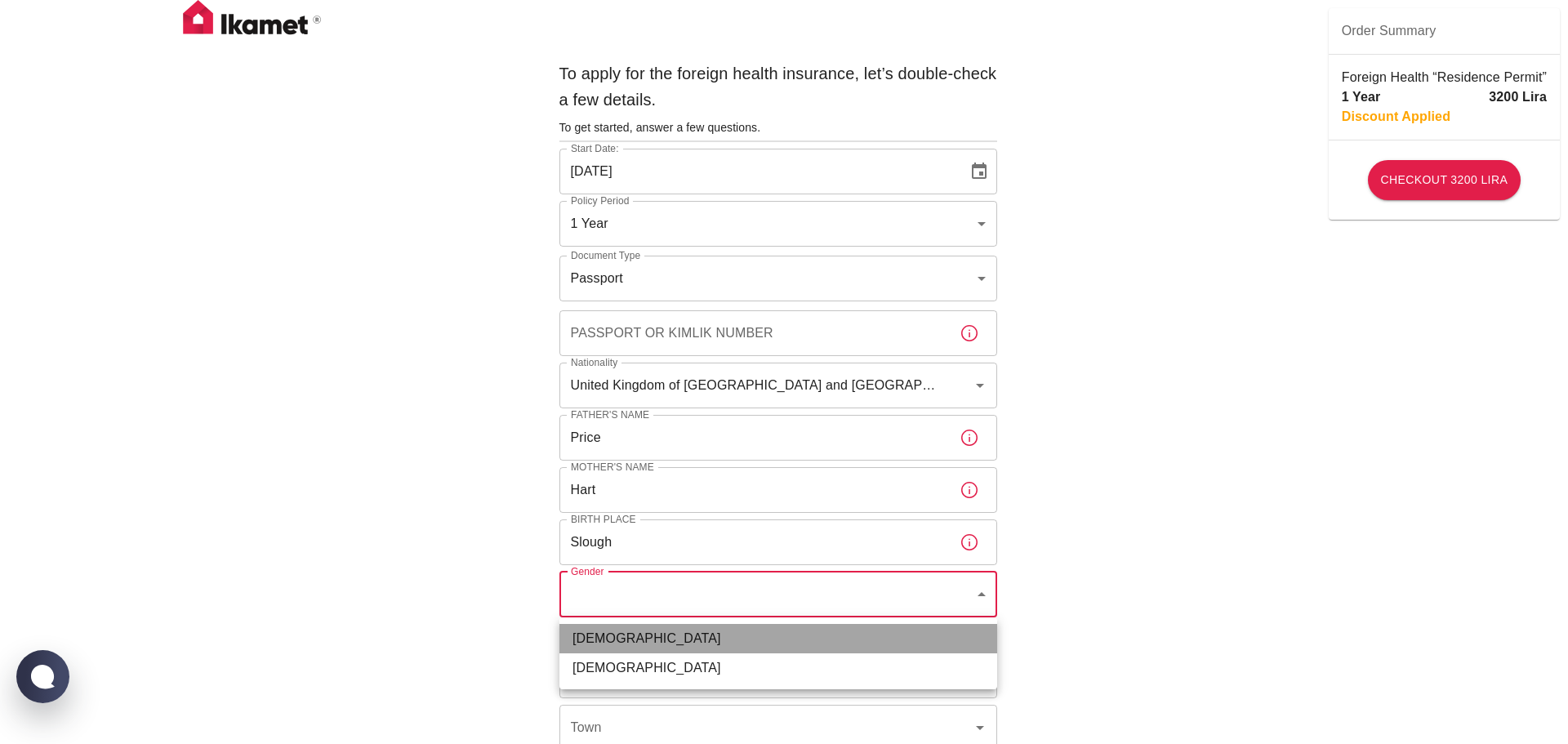
click at [595, 630] on li "Male" at bounding box center [778, 638] width 438 height 29
type input "male"
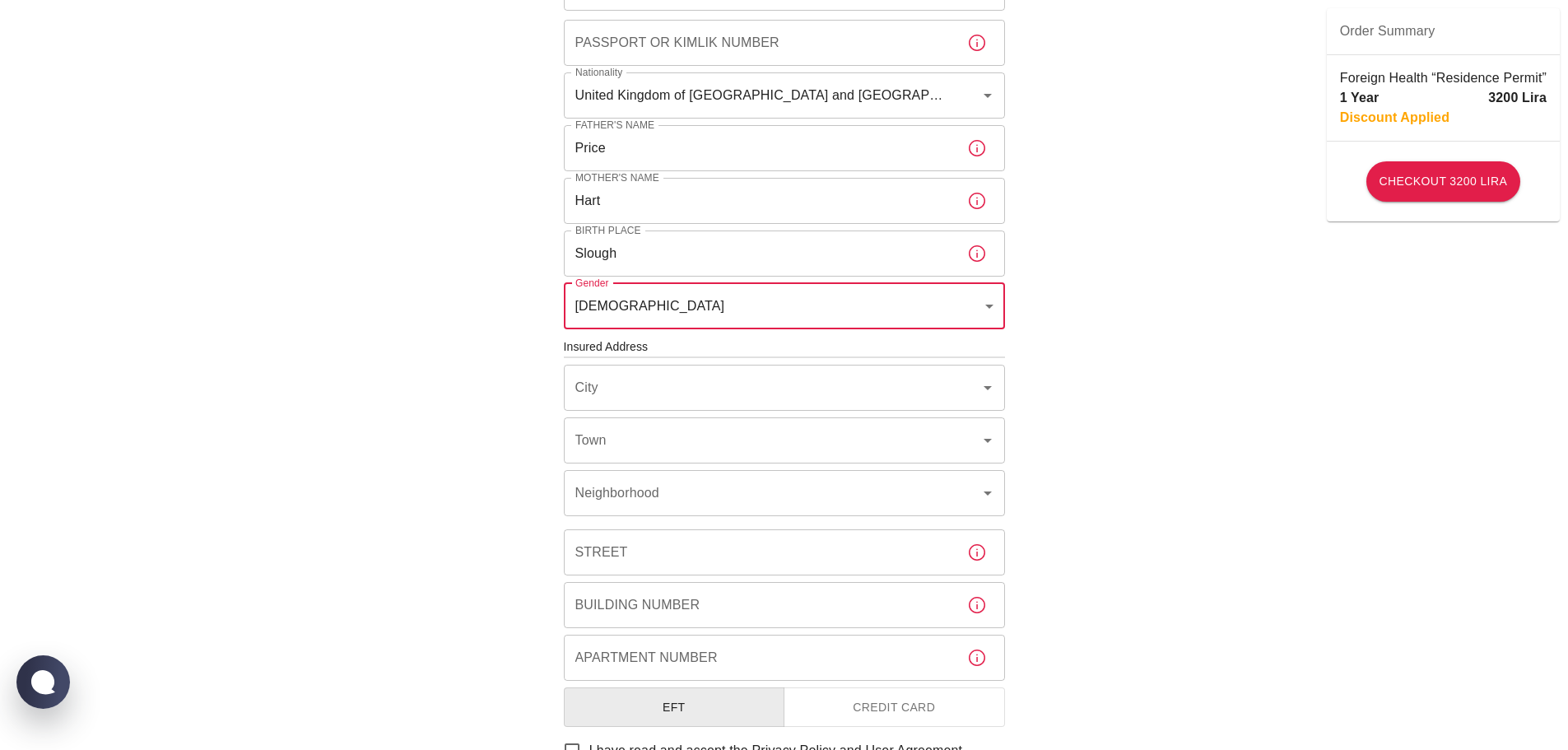
scroll to position [329, 0]
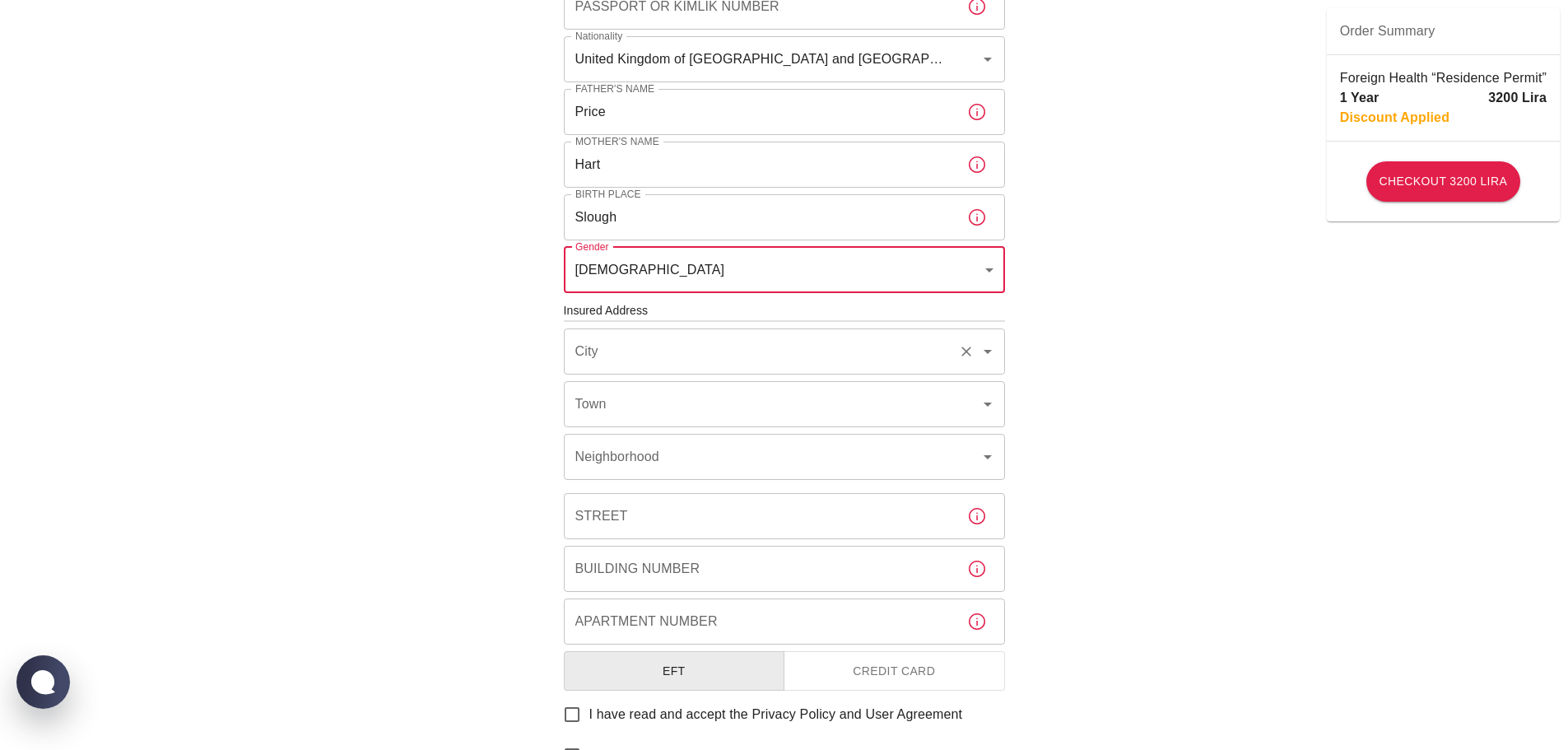
click at [644, 350] on input "City" at bounding box center [761, 351] width 380 height 31
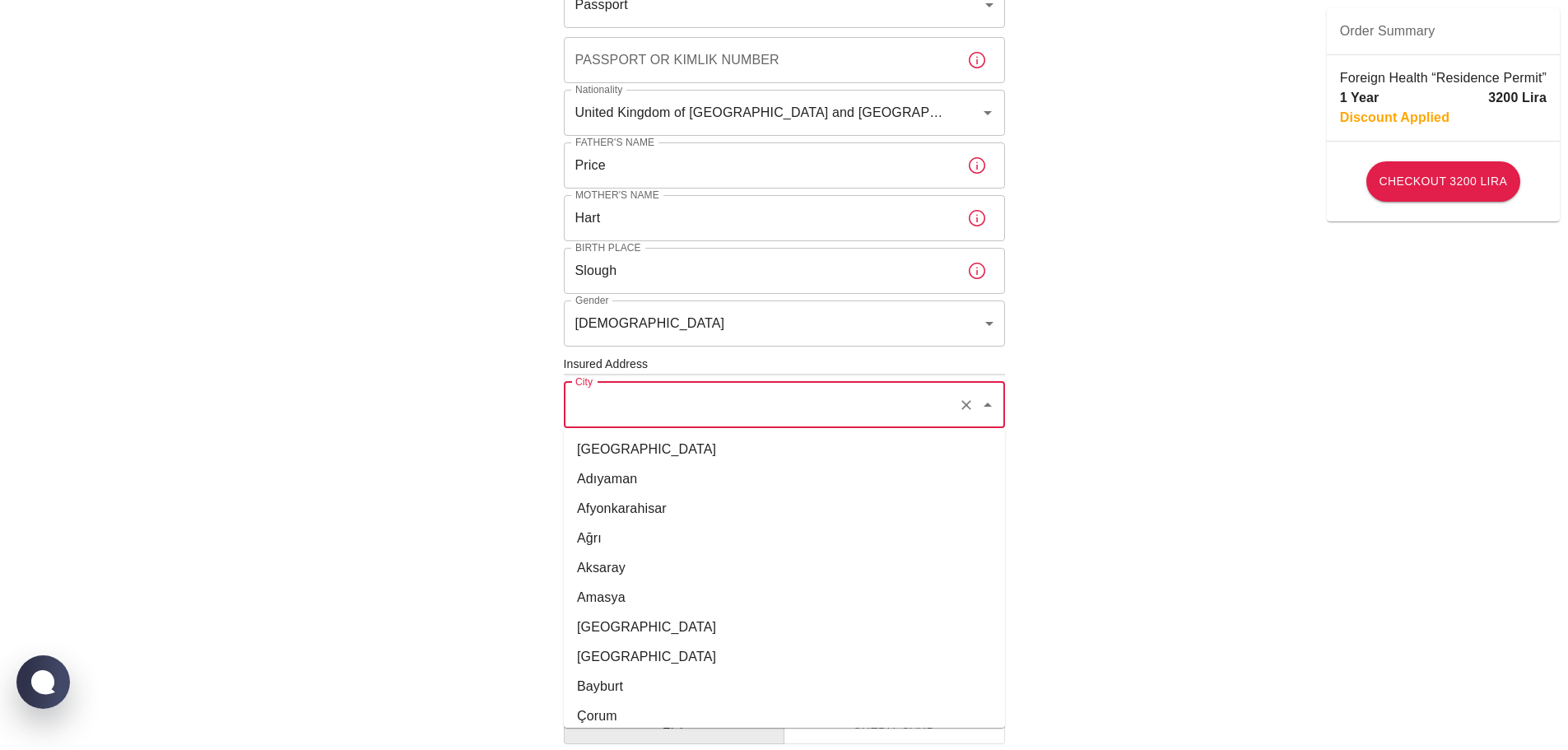
scroll to position [247, 0]
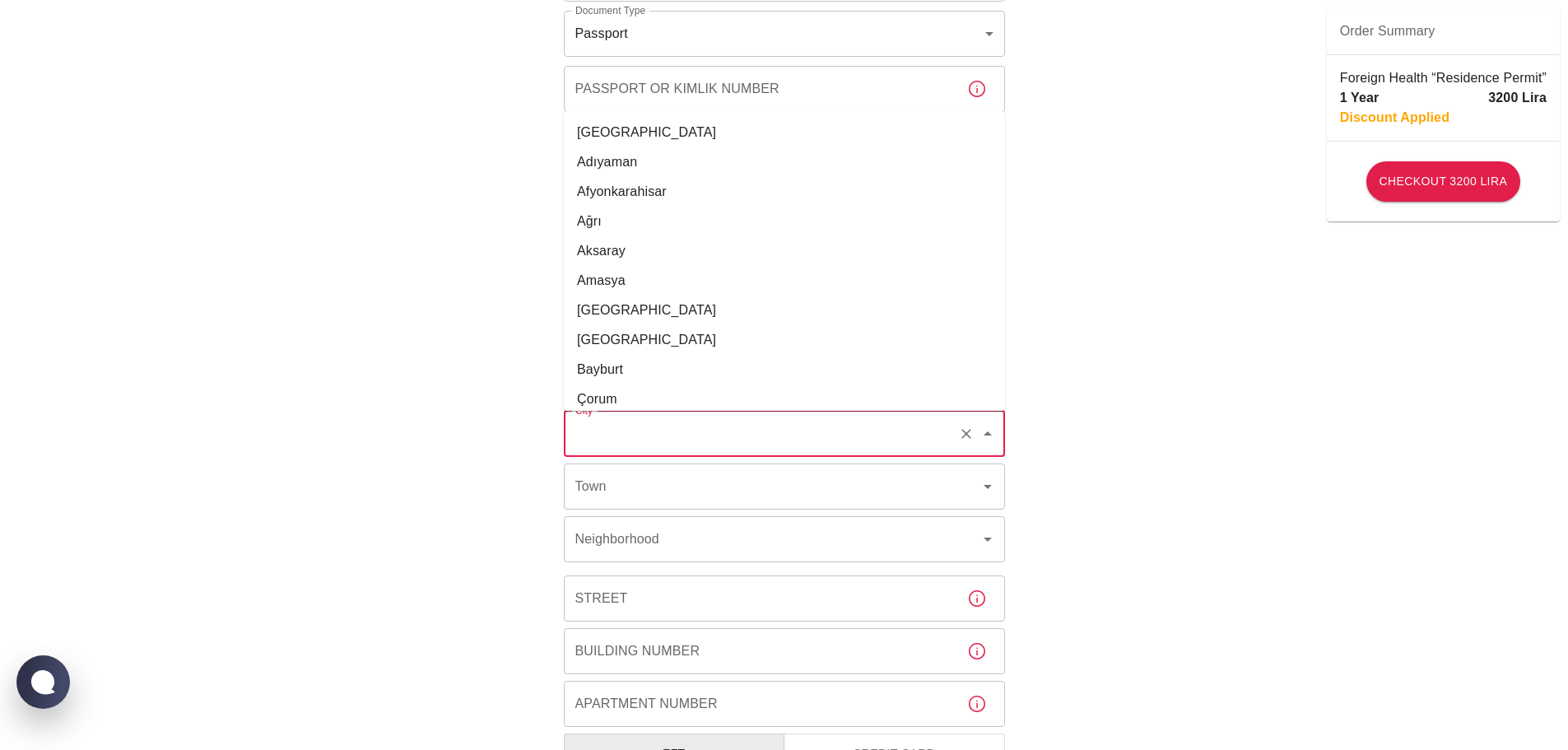
click at [360, 542] on div "To apply for the foreign health insurance, let’s double-check a few details. To…" at bounding box center [784, 390] width 1568 height 1275
click at [596, 434] on input "City" at bounding box center [761, 434] width 380 height 31
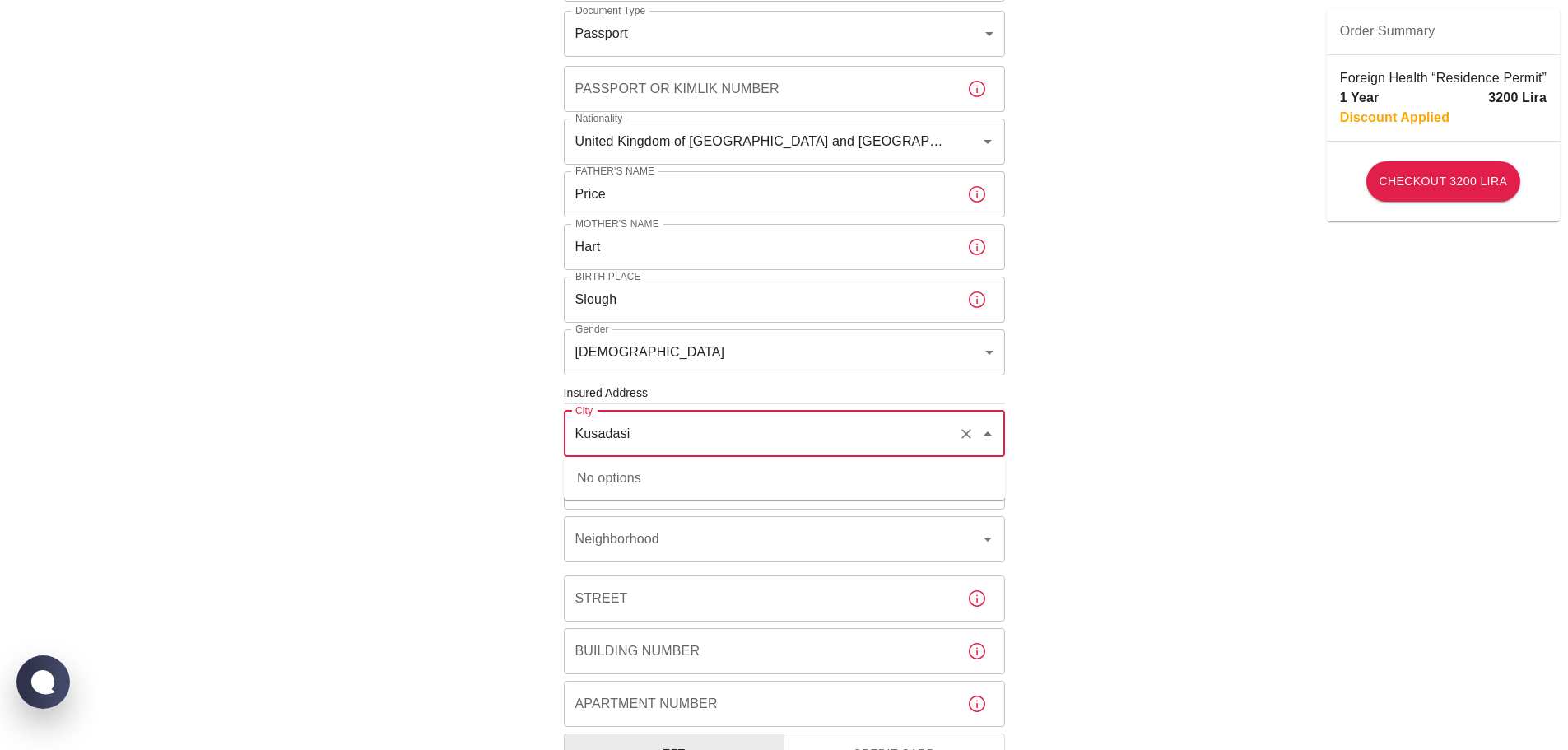
type input "Kusadasi"
click at [305, 507] on div "To apply for the foreign health insurance, let’s double-check a few details. To…" at bounding box center [784, 390] width 1568 height 1275
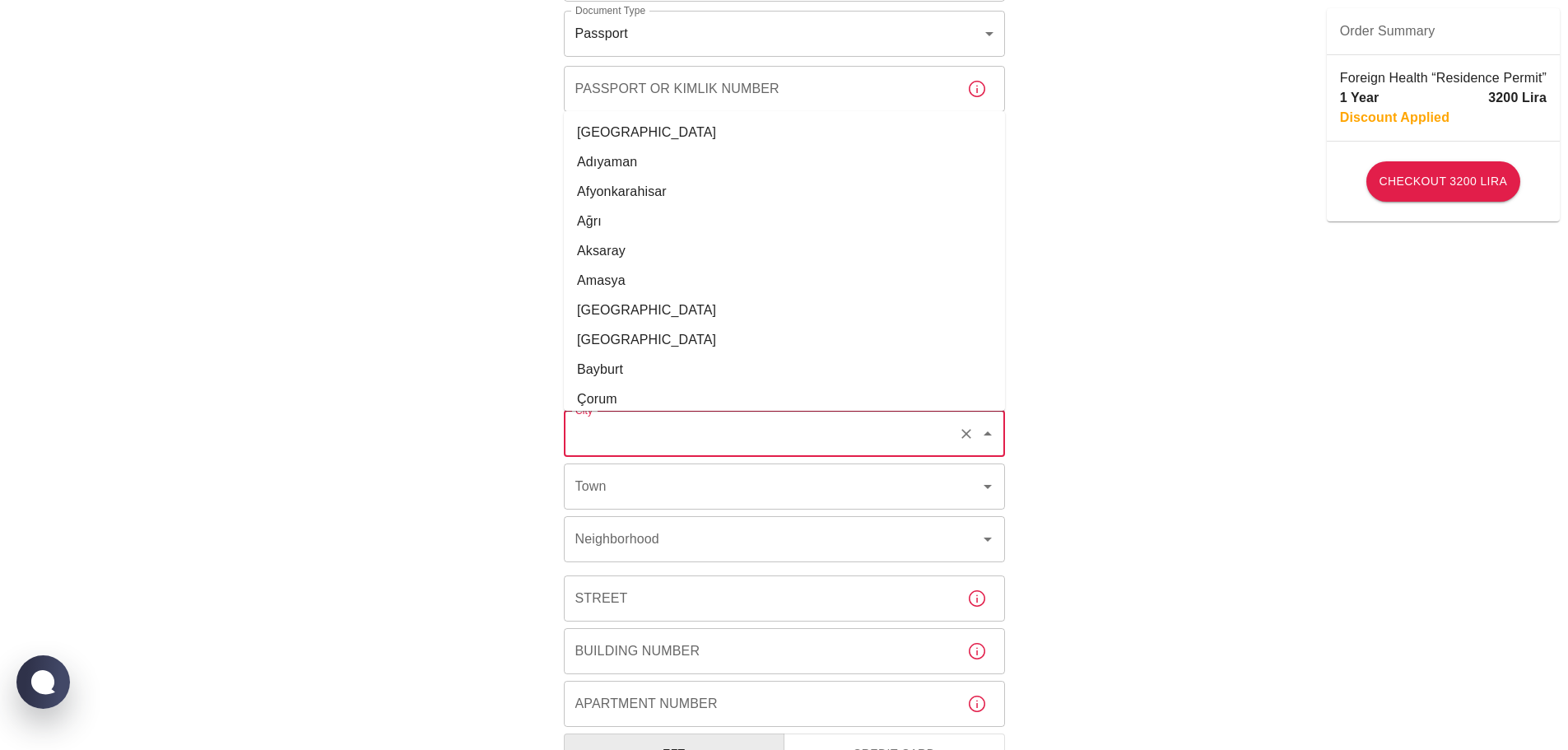
click at [667, 439] on input "City" at bounding box center [761, 434] width 380 height 31
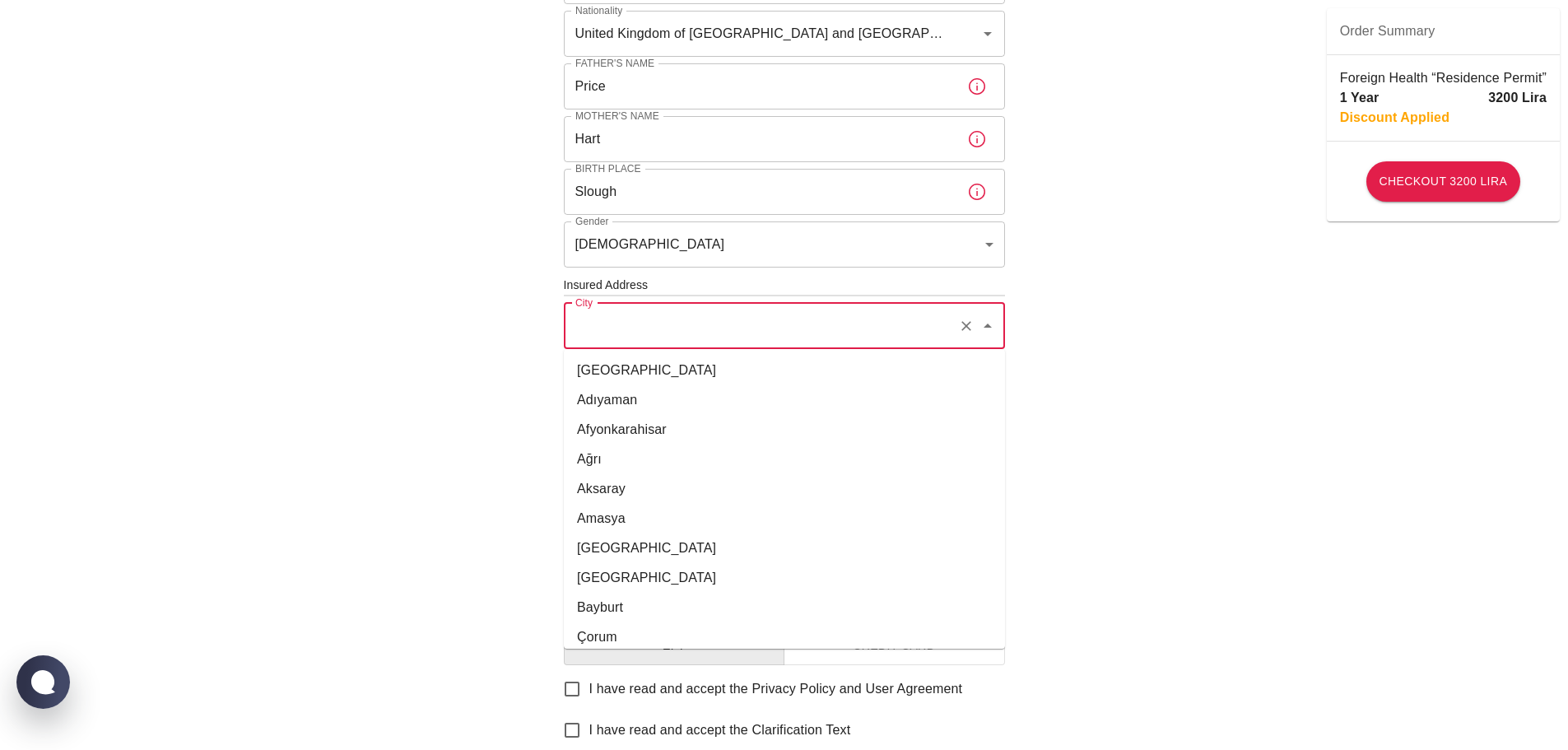
scroll to position [411, 0]
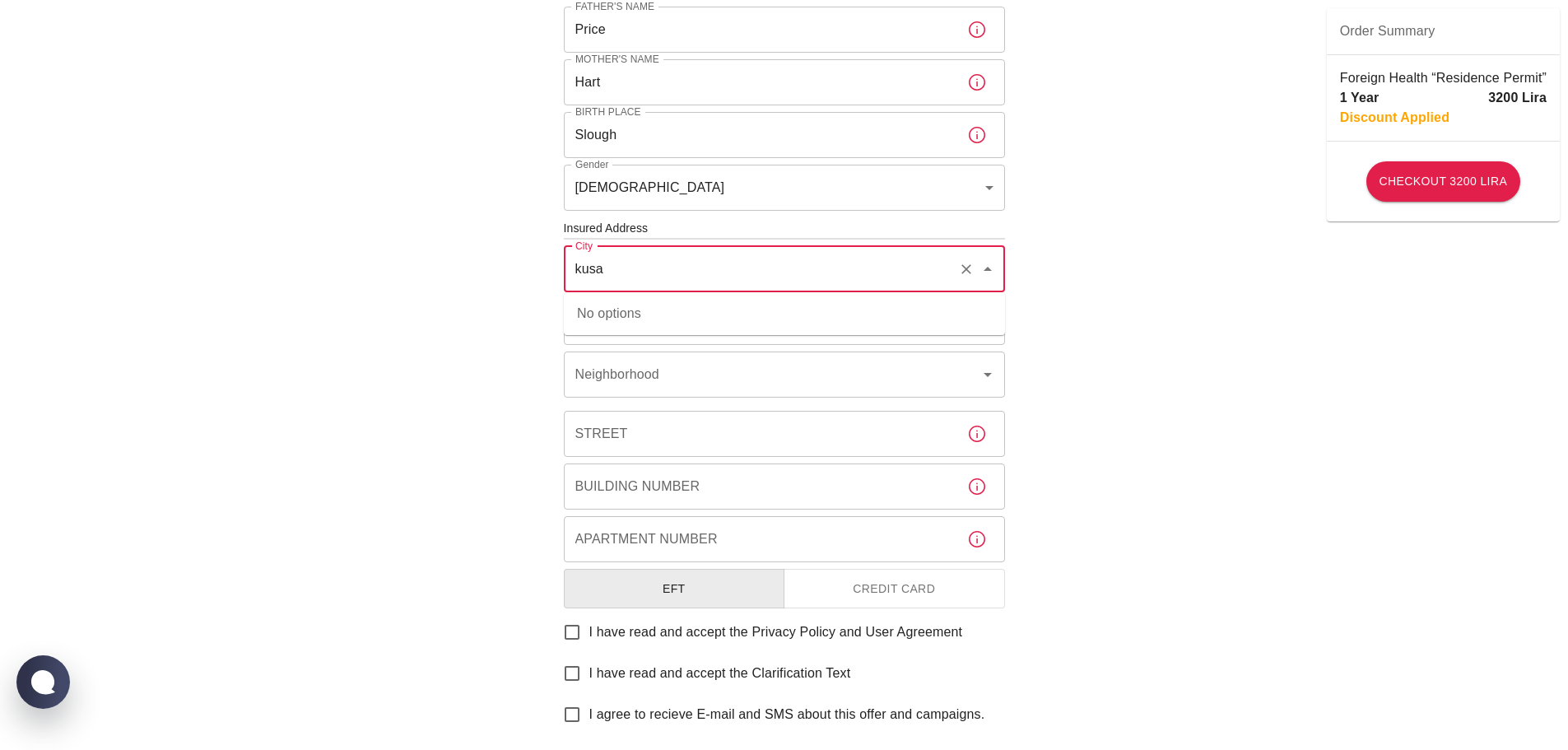
drag, startPoint x: 620, startPoint y: 271, endPoint x: 545, endPoint y: 266, distance: 75.2
click at [545, 266] on div "To apply for the foreign health insurance, let’s double-check a few details. To…" at bounding box center [784, 253] width 494 height 1221
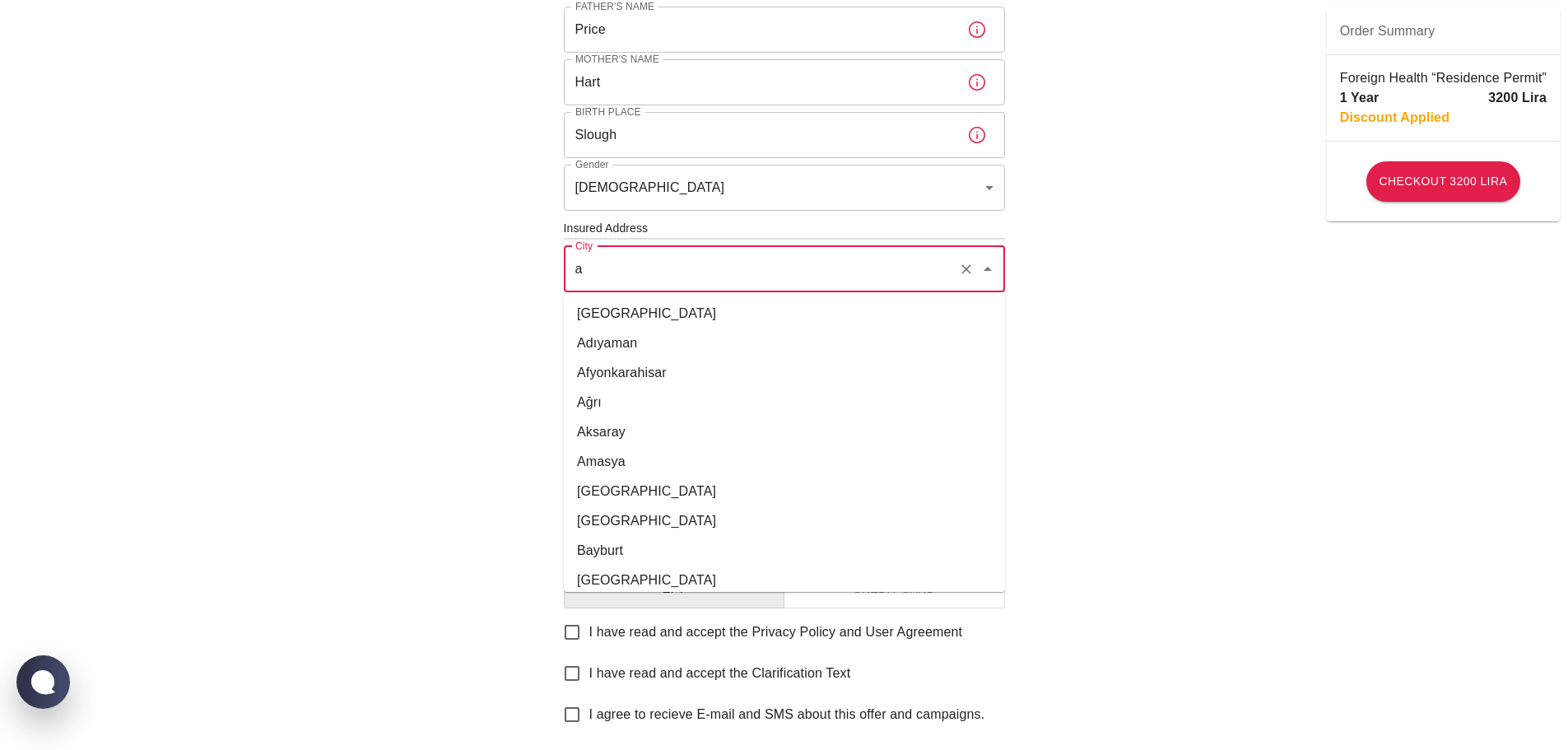
click at [610, 344] on li "Adıyaman" at bounding box center [784, 343] width 441 height 30
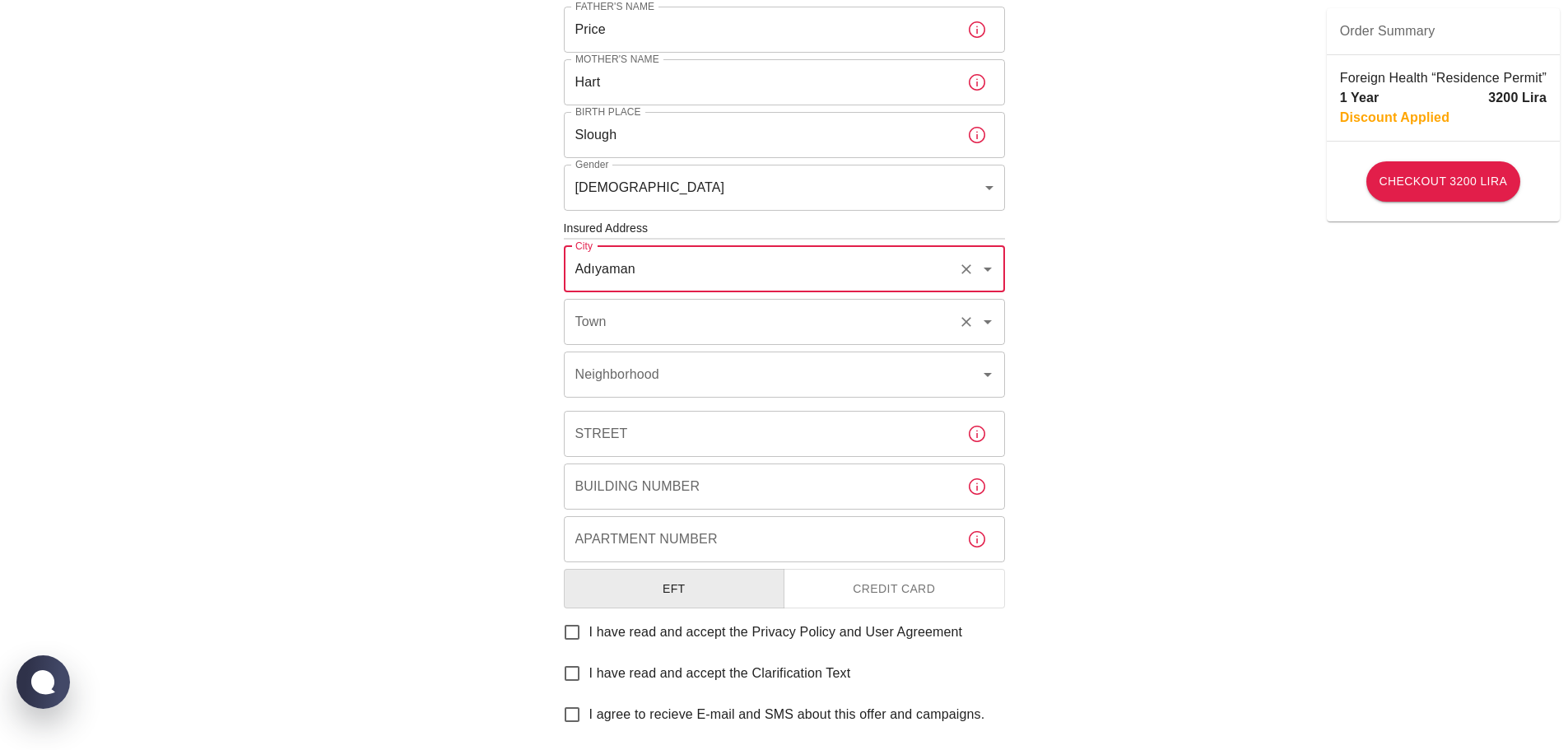
type input "Adıyaman"
click at [613, 318] on input "Town" at bounding box center [761, 322] width 380 height 31
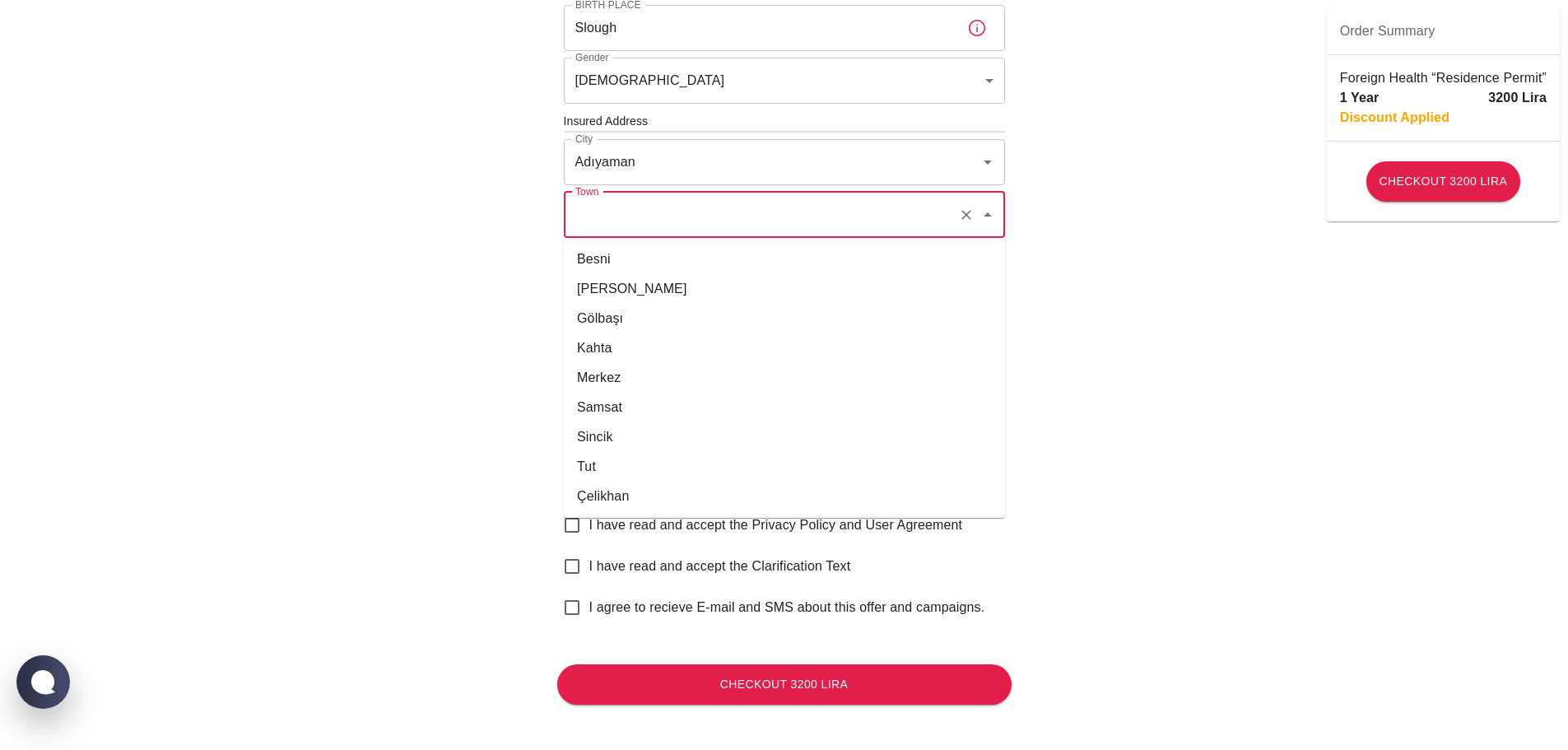
scroll to position [526, 0]
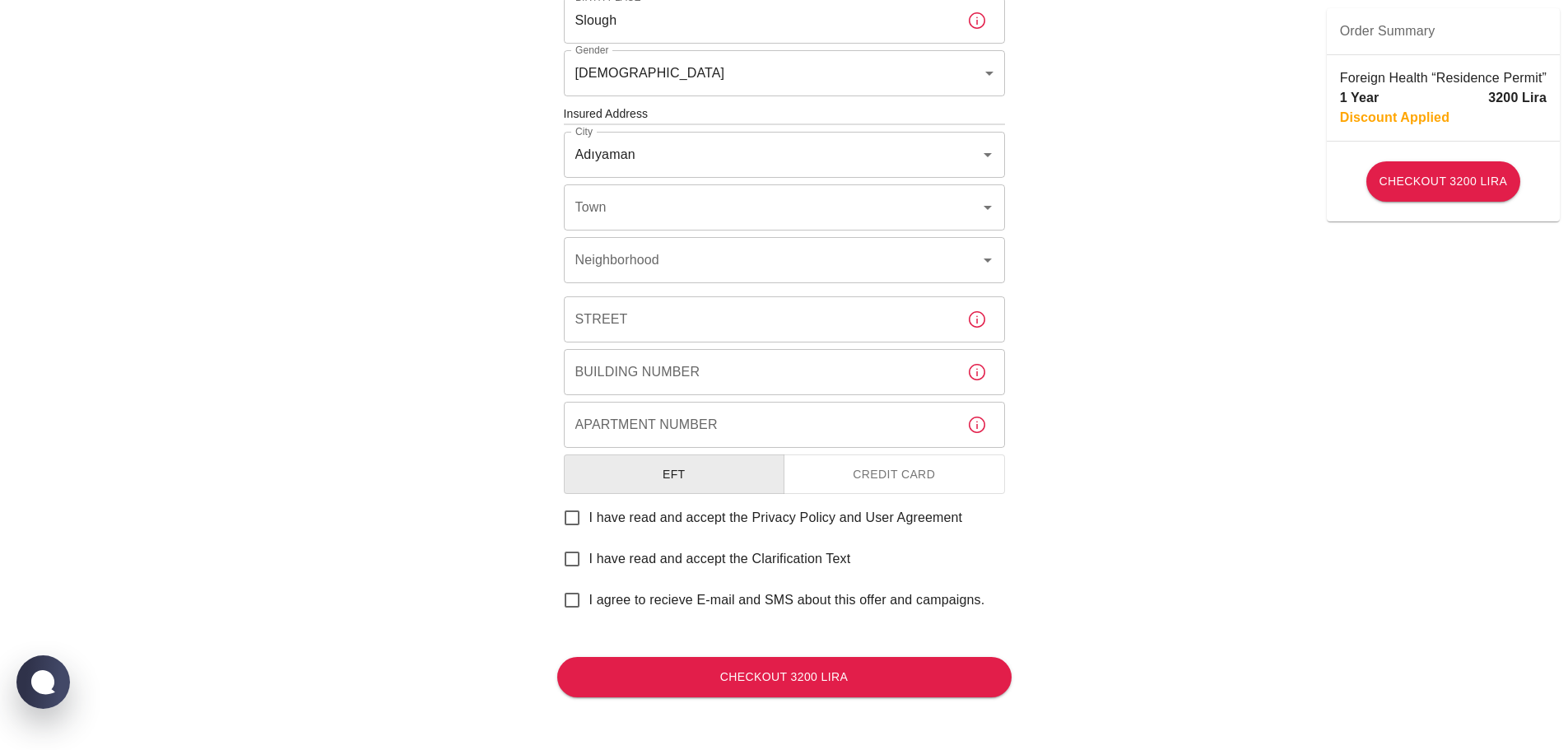
click at [432, 168] on div "To apply for the foreign health insurance, let’s double-check a few details. To…" at bounding box center [784, 111] width 1568 height 1275
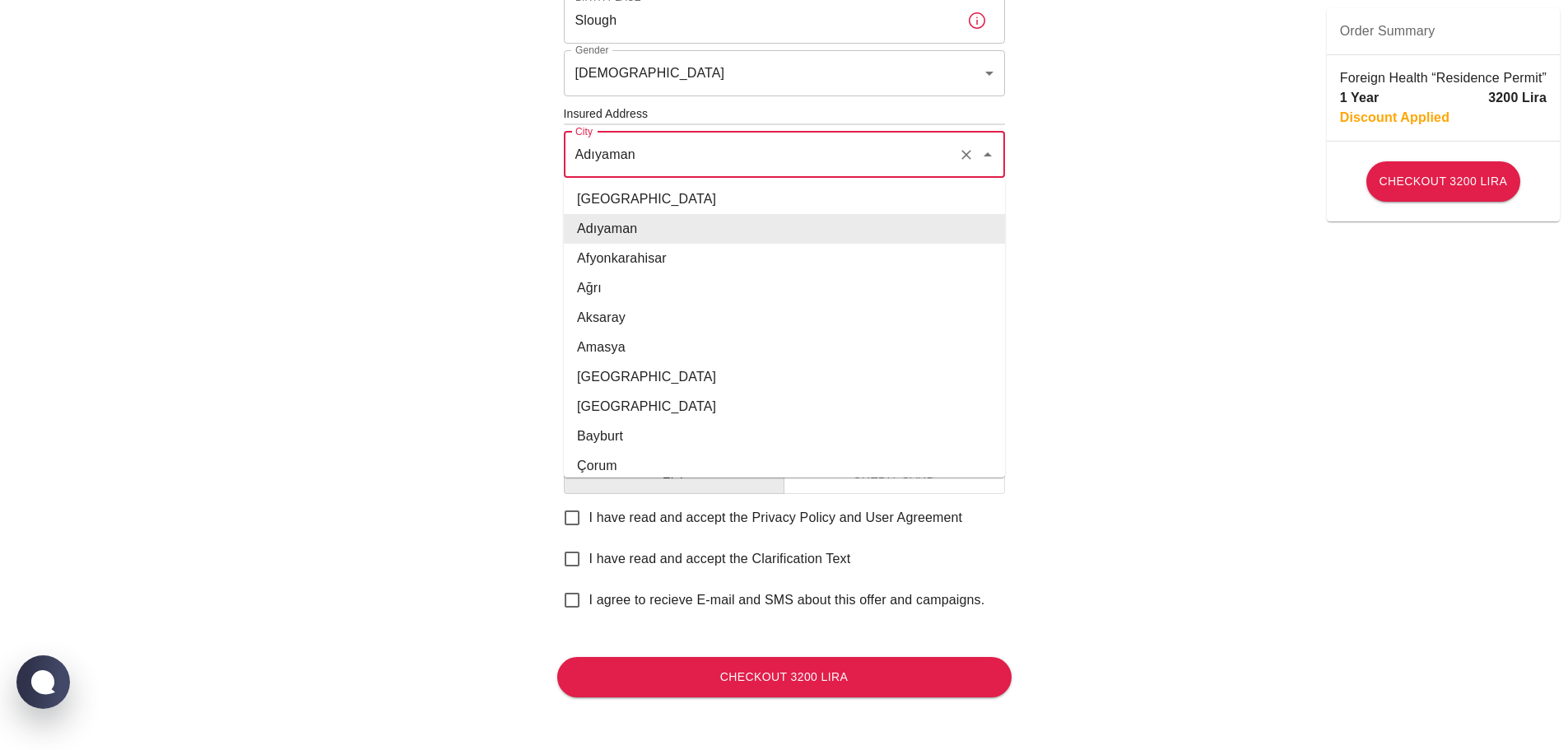
drag, startPoint x: 655, startPoint y: 158, endPoint x: 498, endPoint y: 137, distance: 158.4
click at [500, 137] on div "To apply for the foreign health insurance, let’s double-check a few details. To…" at bounding box center [784, 111] width 1568 height 1275
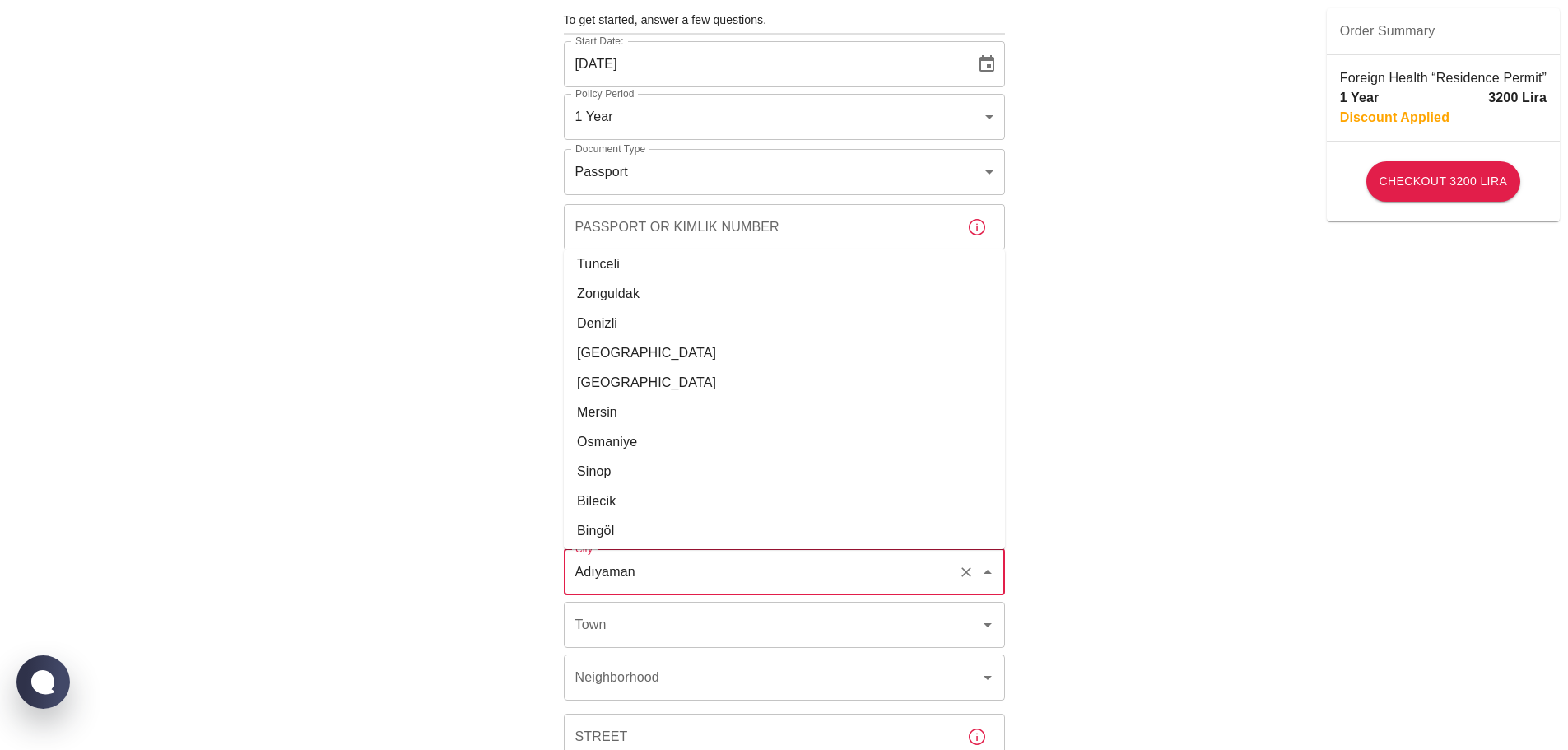
scroll to position [279, 0]
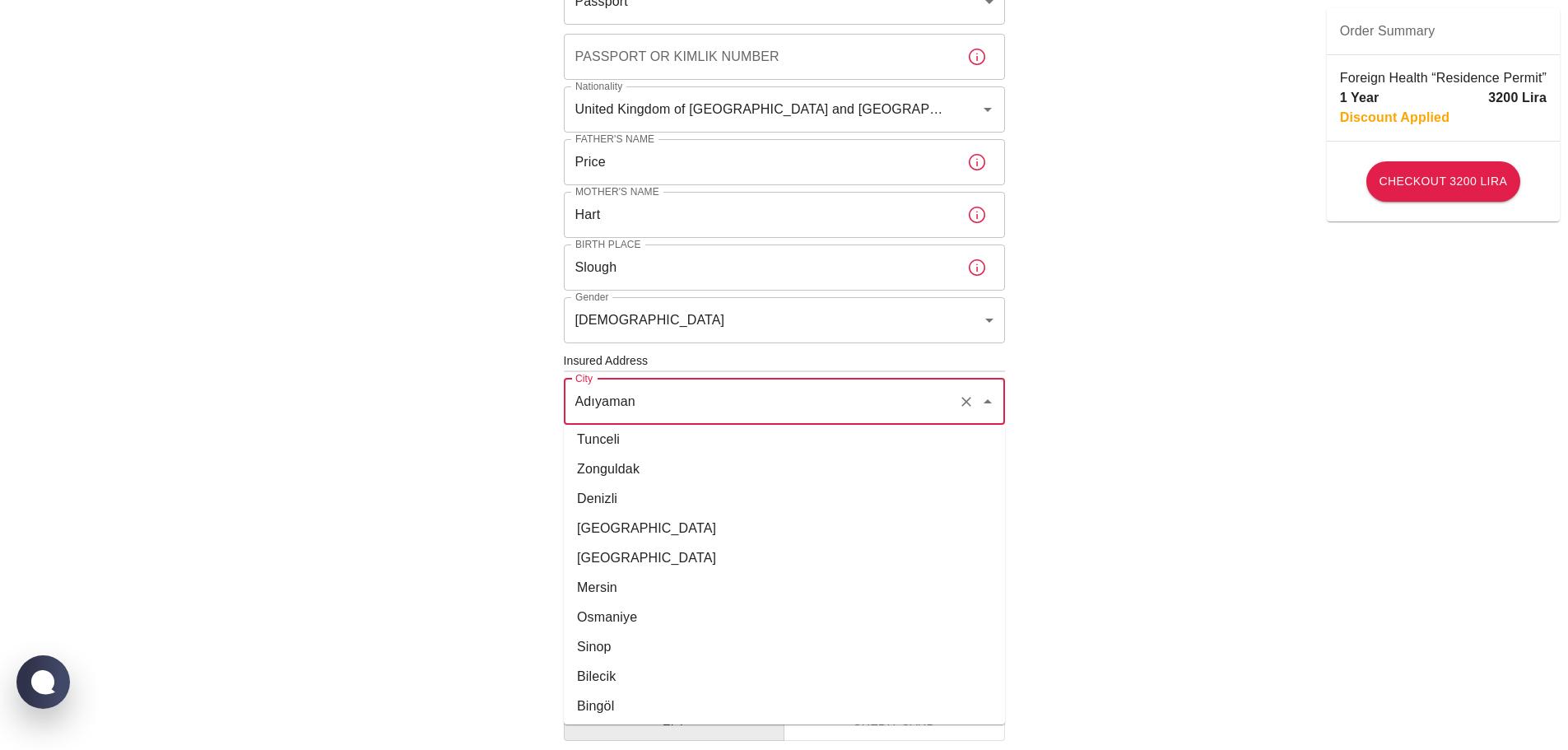
click at [665, 406] on input "Adıyaman" at bounding box center [761, 401] width 380 height 31
click at [667, 406] on input "Adıyaman" at bounding box center [761, 401] width 380 height 31
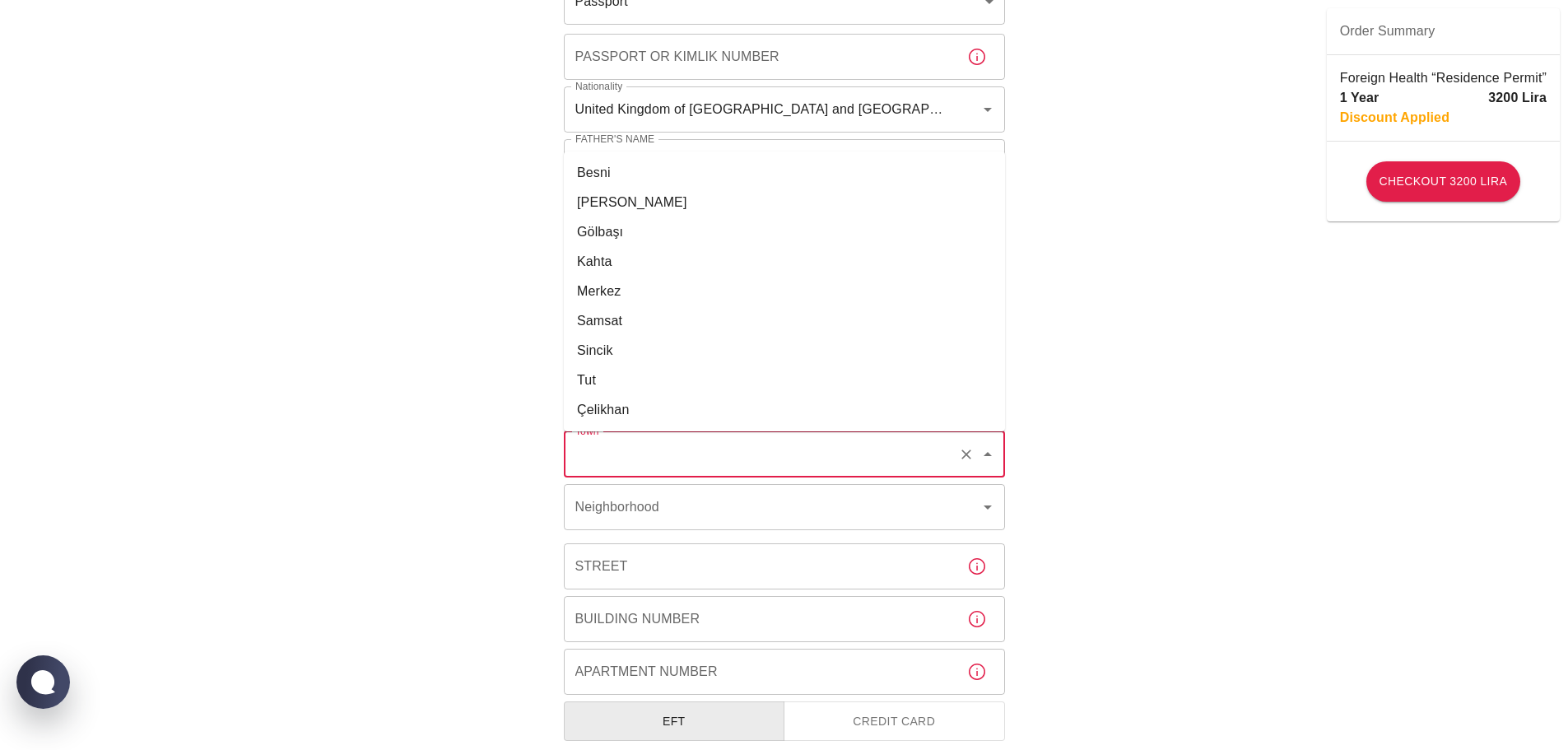
click at [624, 451] on input "Town" at bounding box center [761, 454] width 380 height 31
click at [588, 289] on li "Merkez" at bounding box center [784, 291] width 441 height 30
type input "Merkez"
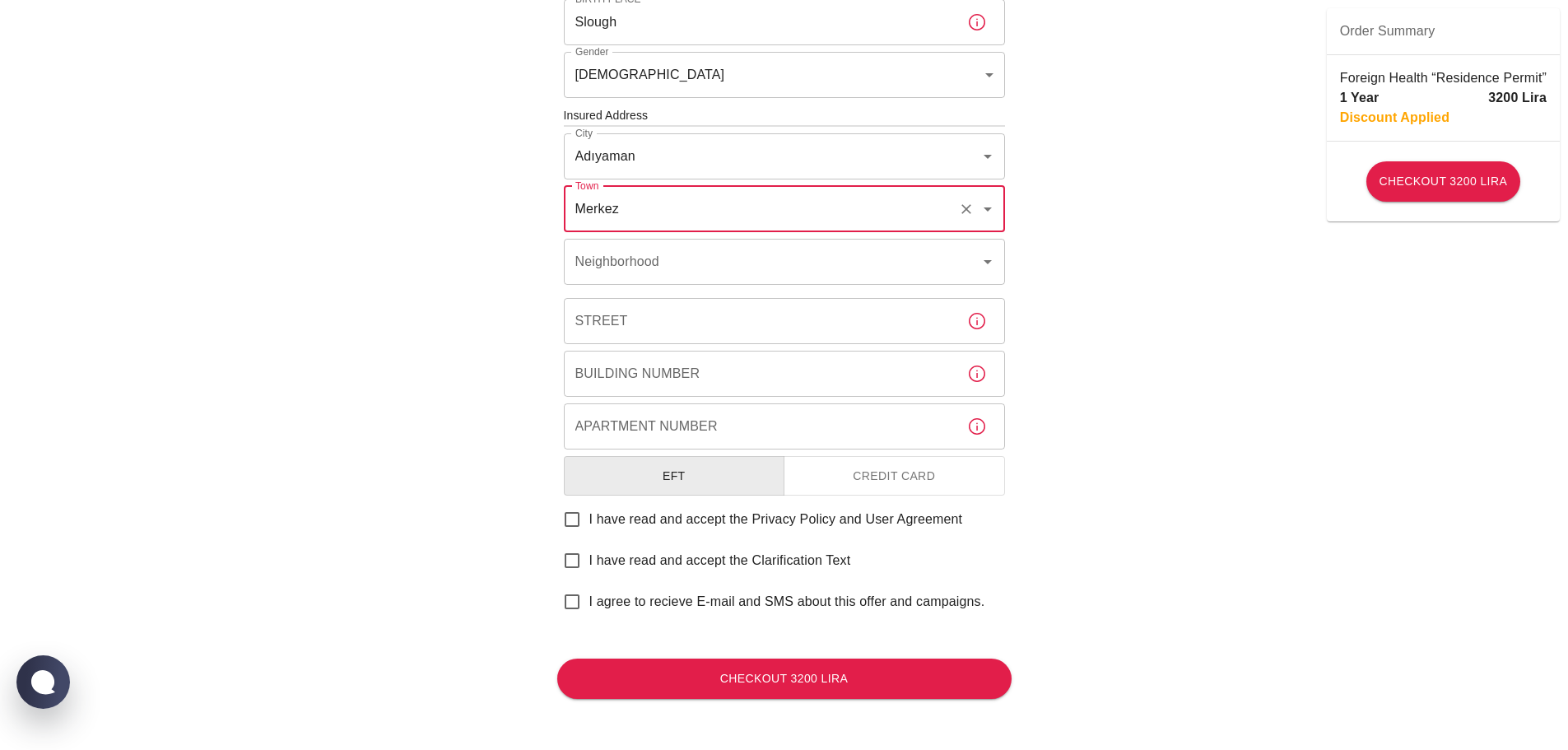
scroll to position [526, 0]
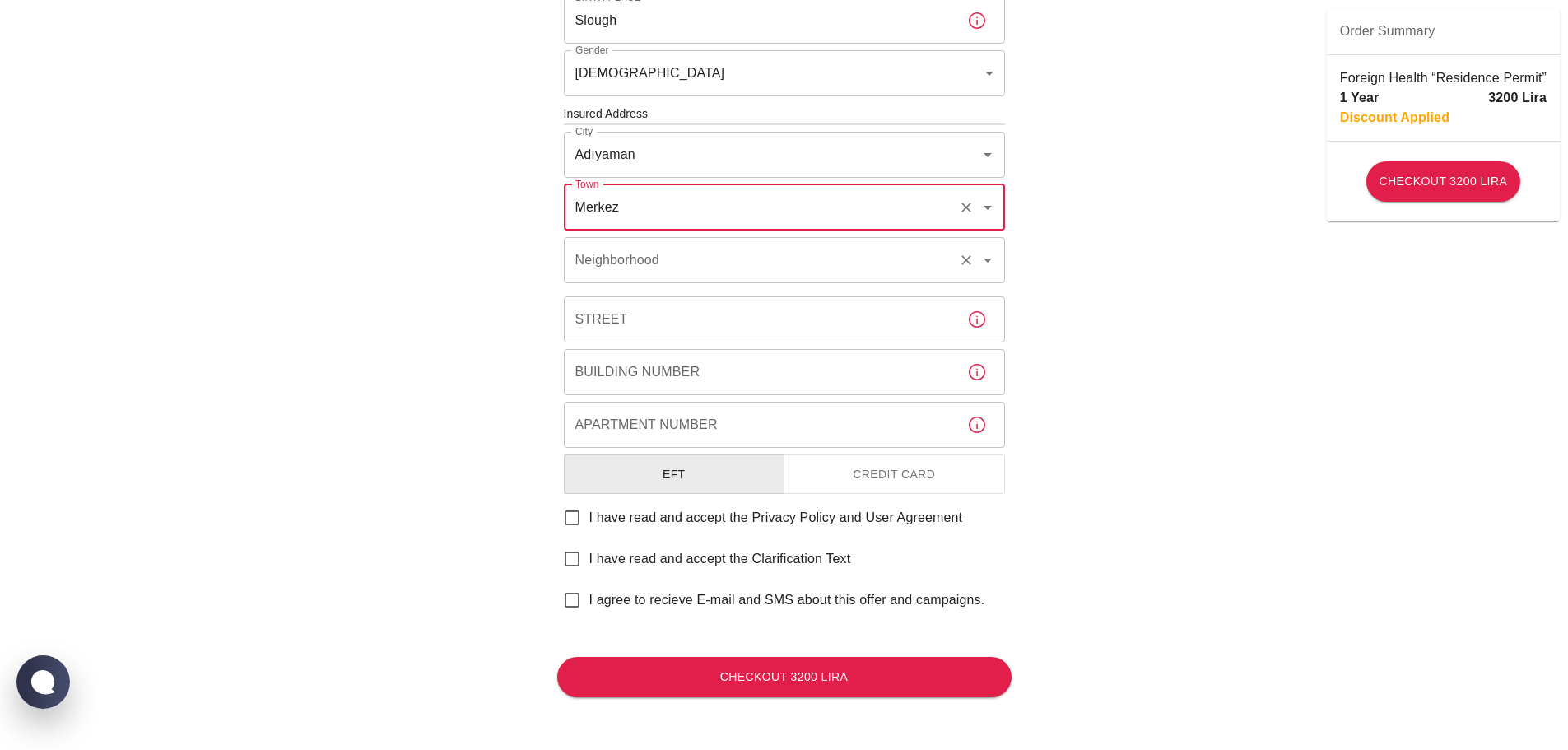
click at [664, 252] on input "Neighborhood" at bounding box center [761, 260] width 380 height 31
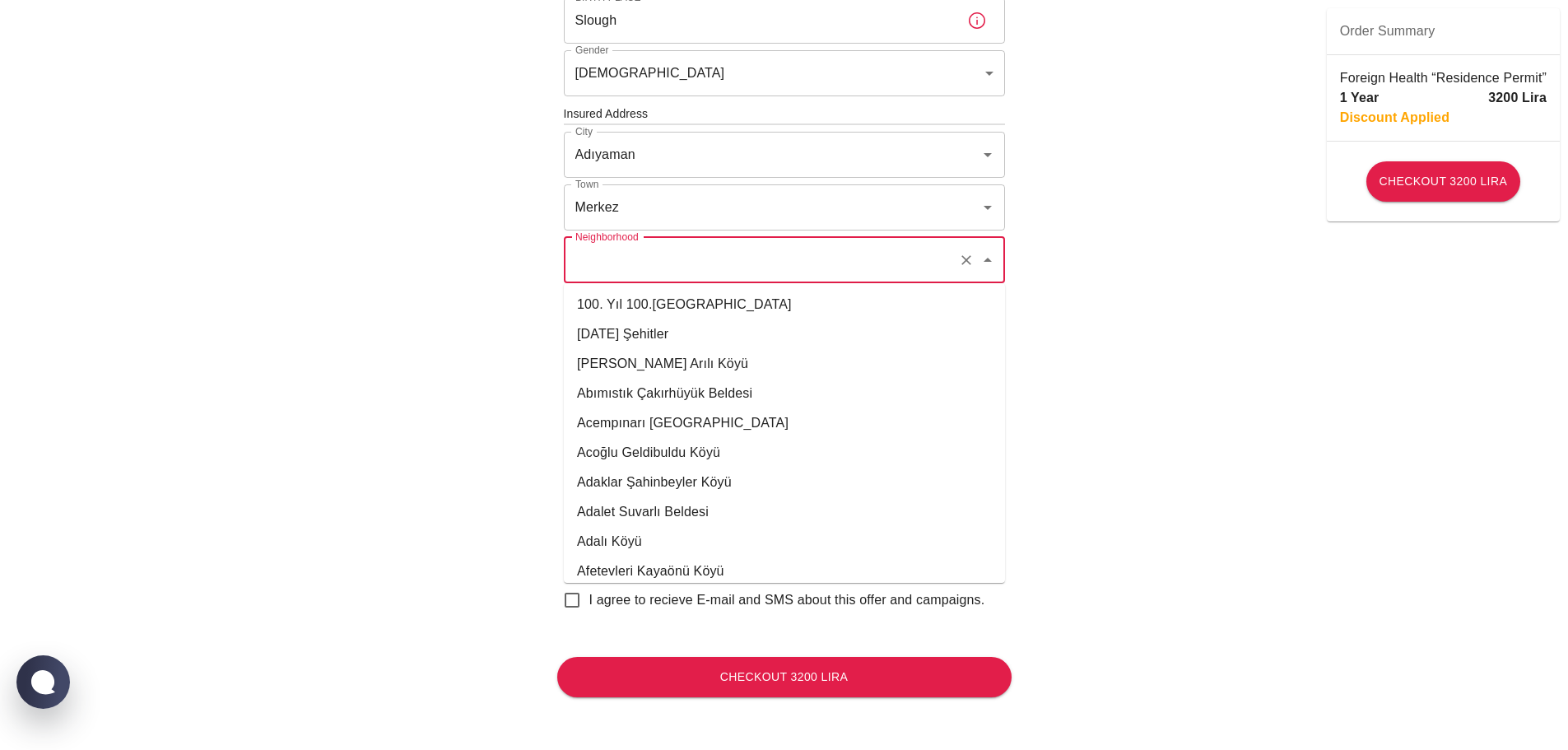
click at [632, 335] on li "15 Temmuz Şehitler" at bounding box center [784, 333] width 441 height 30
type input "15 Temmuz Şehitler"
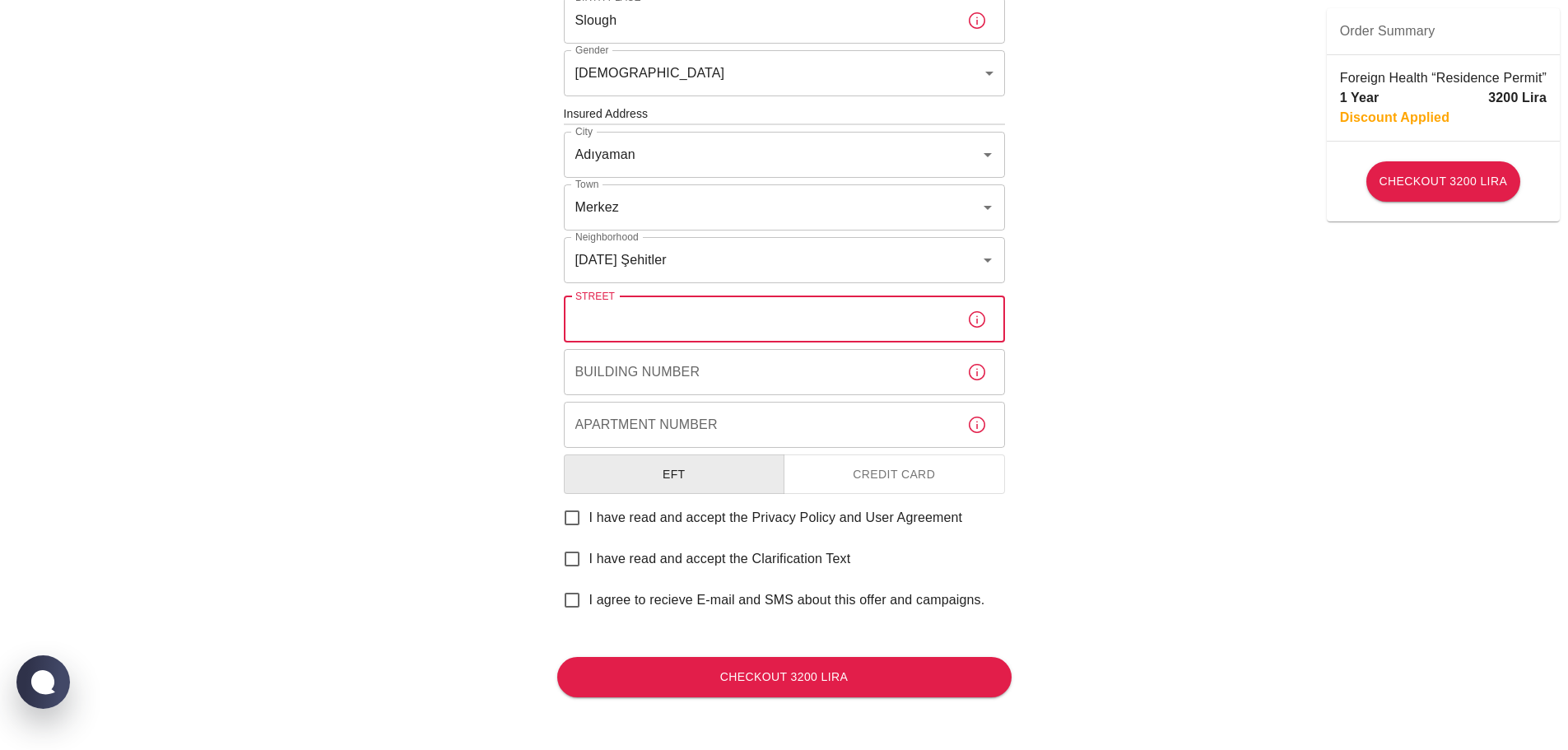
click at [632, 315] on input "Street" at bounding box center [759, 319] width 390 height 46
click at [484, 399] on div "To apply for the foreign health insurance, let’s double-check a few details. To…" at bounding box center [784, 111] width 1568 height 1275
click at [603, 318] on input "Street" at bounding box center [759, 319] width 390 height 46
type input "Set"
click at [632, 370] on input "Building Number" at bounding box center [759, 372] width 390 height 46
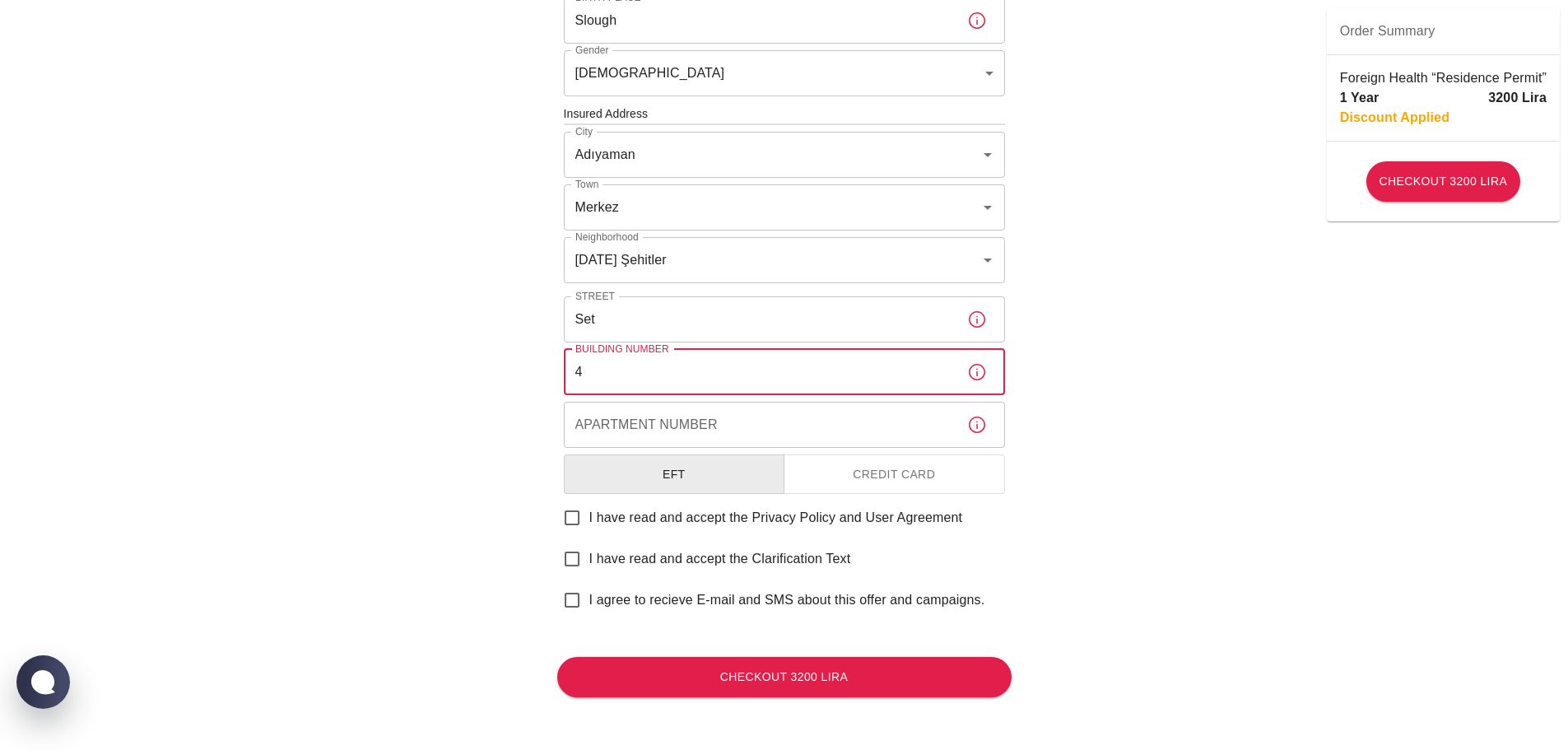
type input "4"
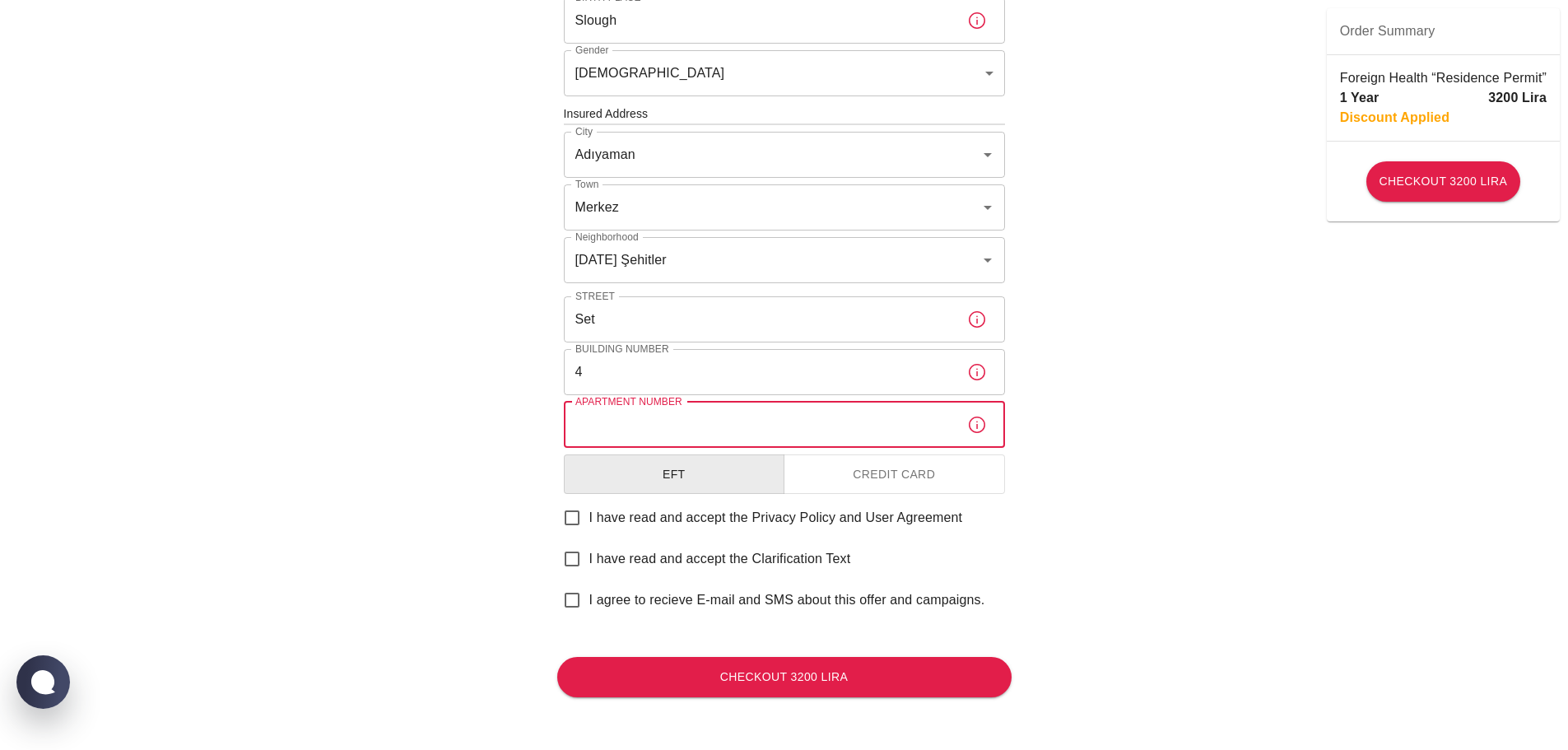
click at [625, 423] on input "Apartment Number" at bounding box center [759, 424] width 390 height 46
type input "1"
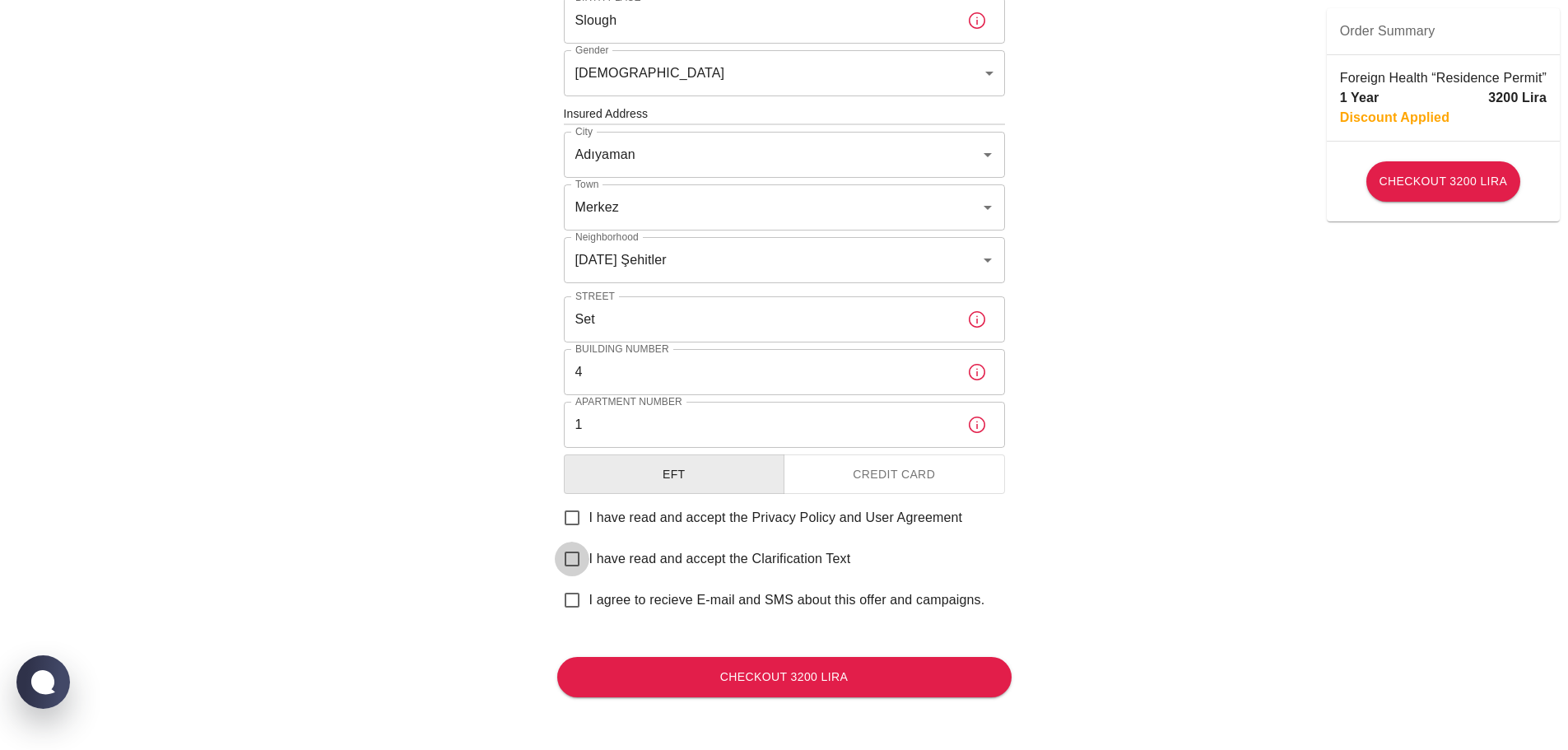
click at [575, 562] on input "I have read and accept the Clarification Text" at bounding box center [572, 558] width 35 height 35
checkbox input "true"
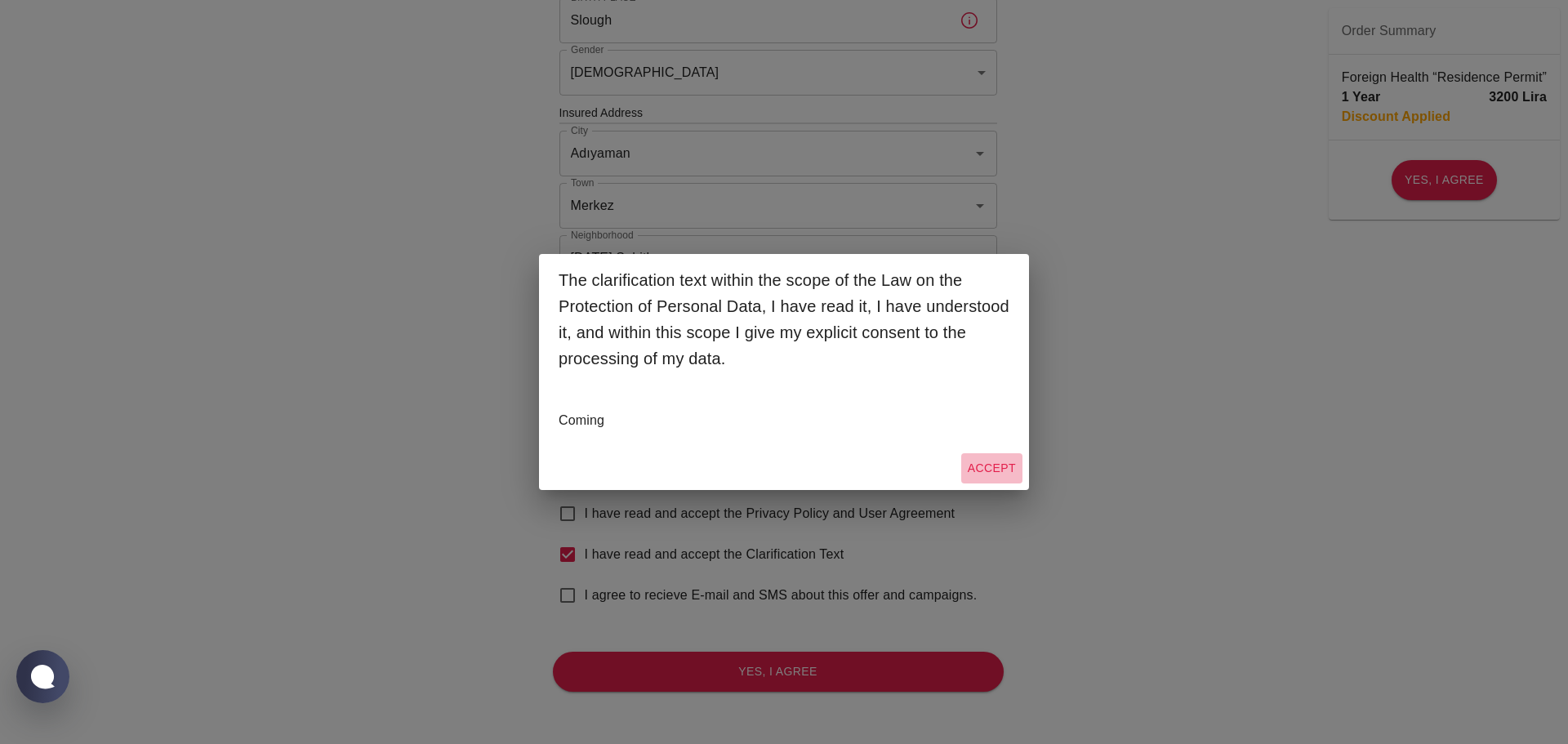
click at [982, 466] on button "Accept" at bounding box center [992, 468] width 61 height 30
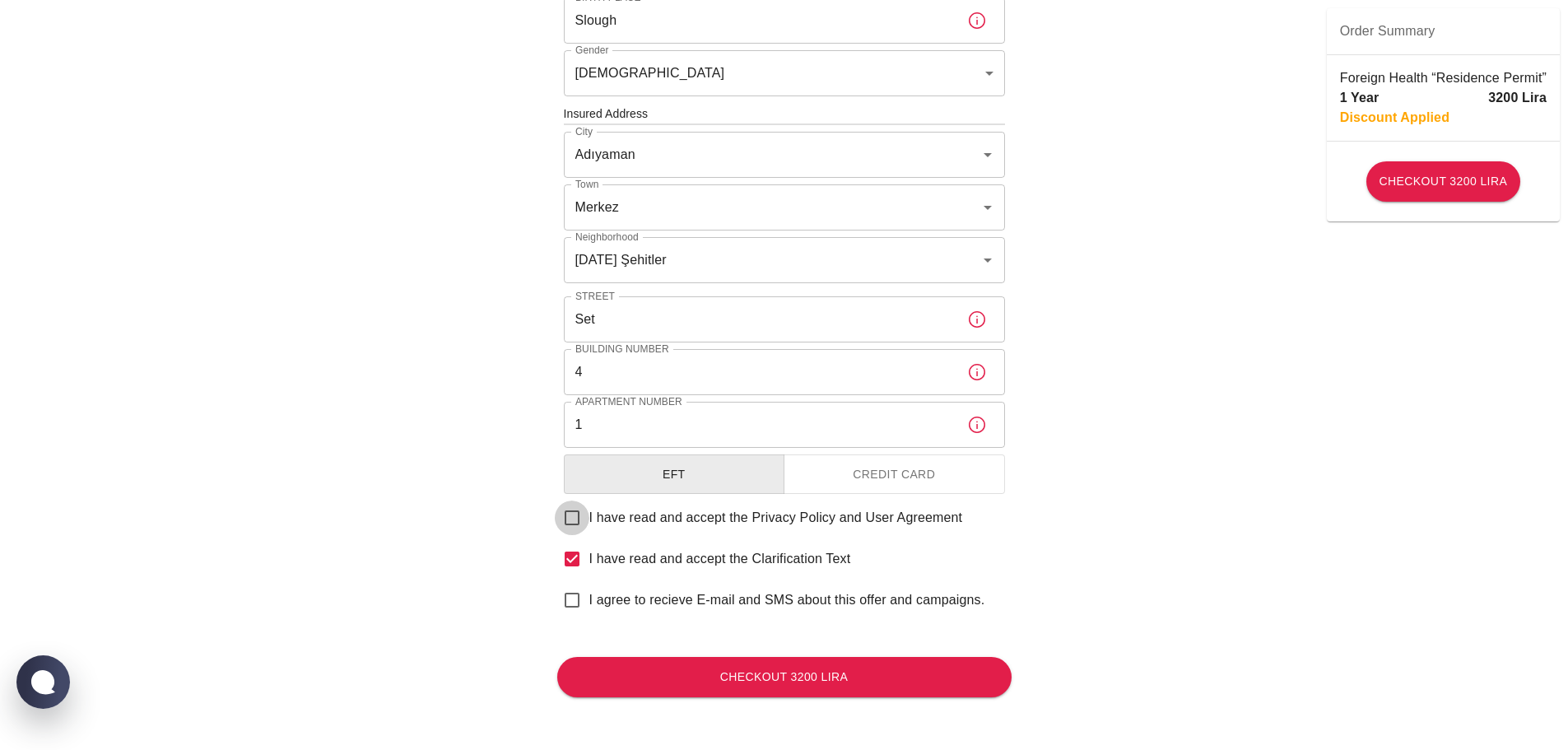
click at [576, 522] on input "I have read and accept the Privacy Policy and User Agreement" at bounding box center [572, 518] width 35 height 35
checkbox input "true"
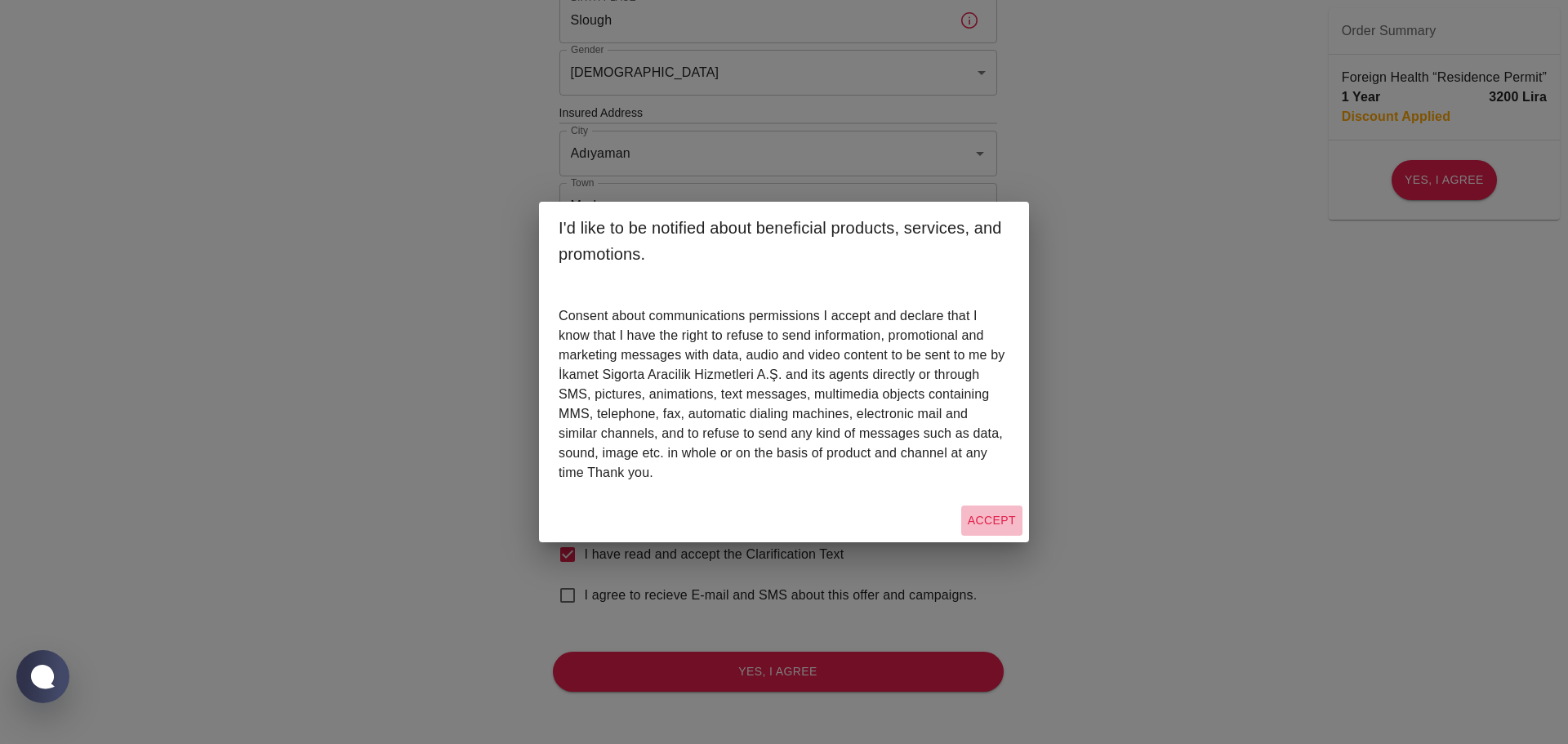
click at [1004, 521] on button "Accept" at bounding box center [992, 520] width 61 height 30
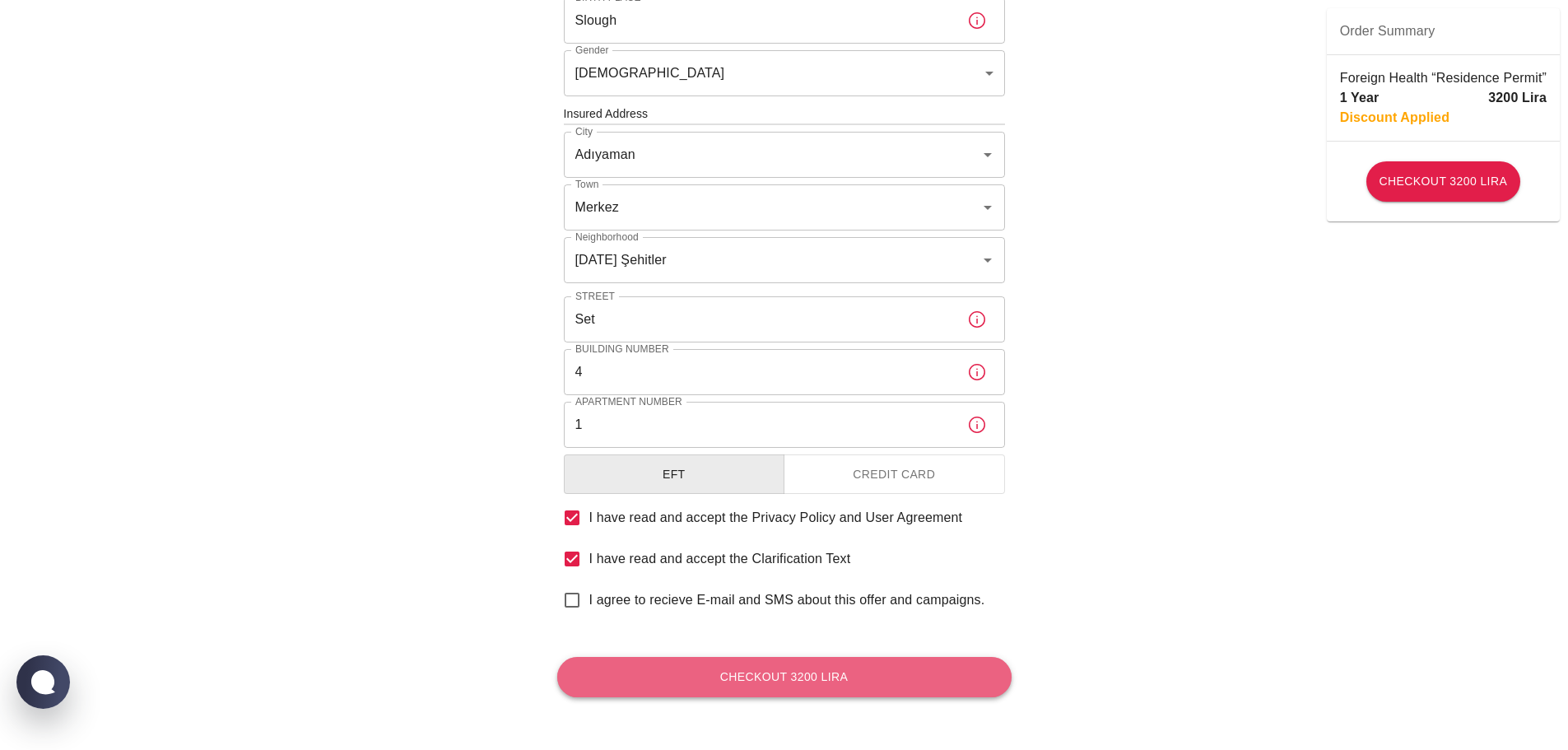
click at [736, 677] on button "Checkout 3200 Lira" at bounding box center [784, 677] width 454 height 41
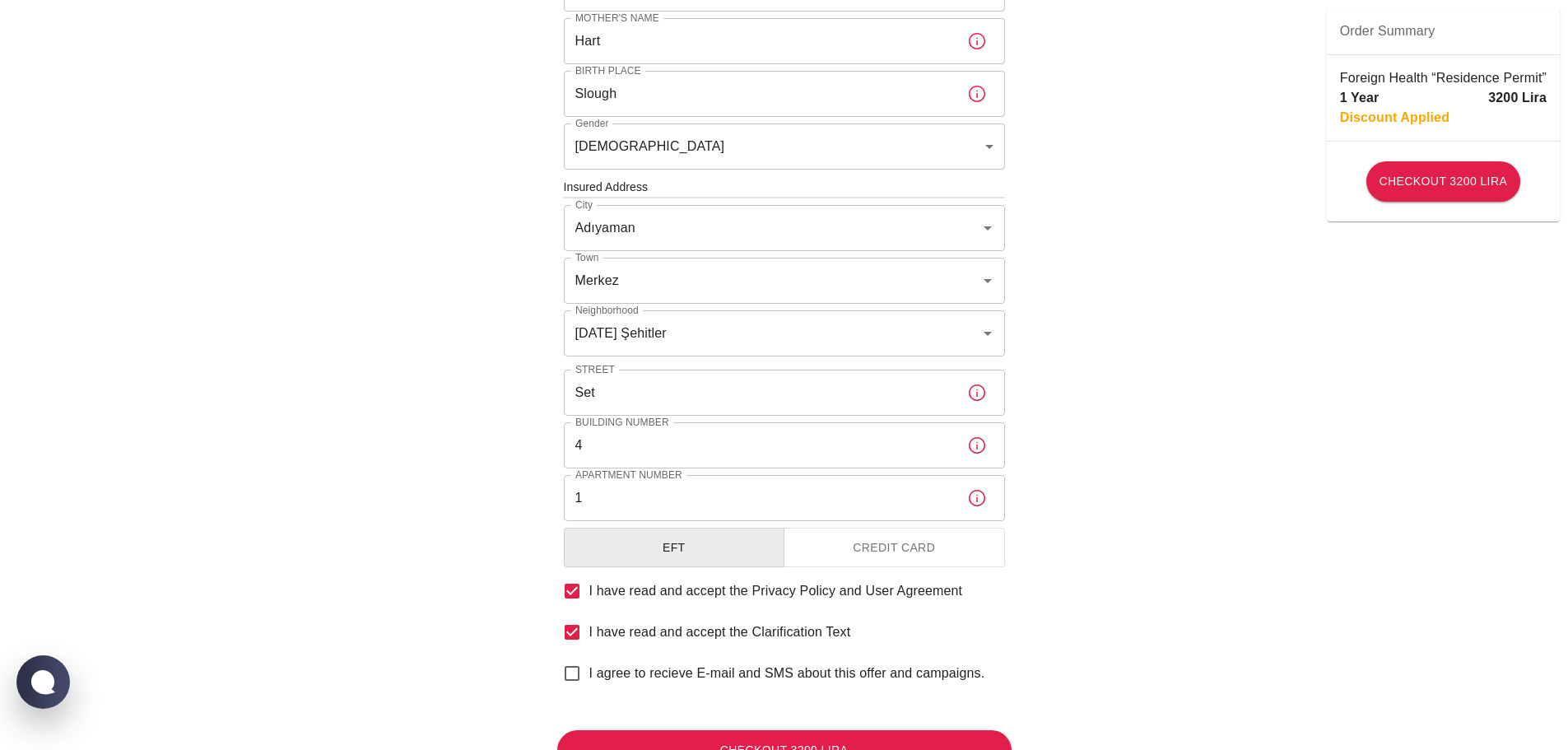
scroll to position [494, 0]
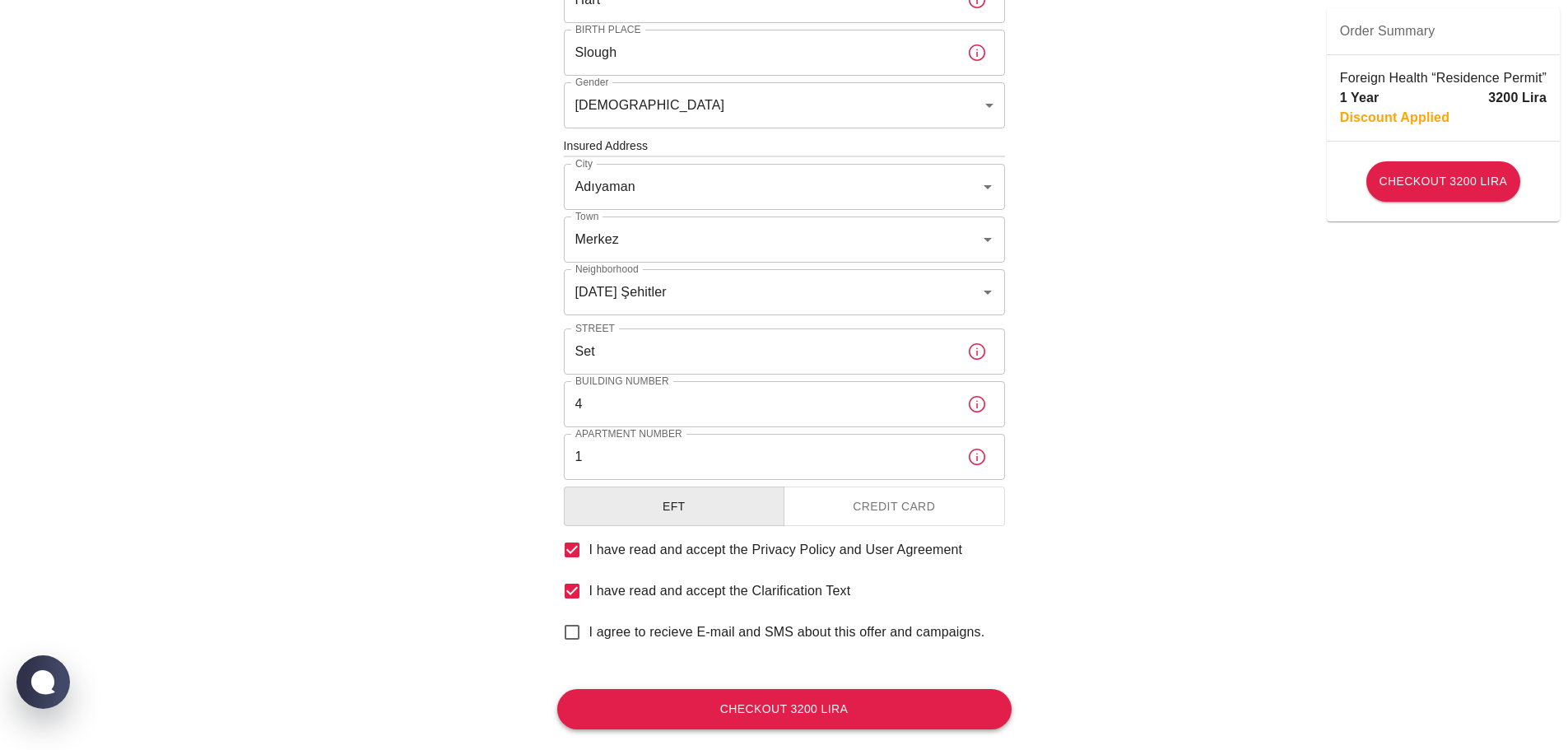
type input "56574746464"
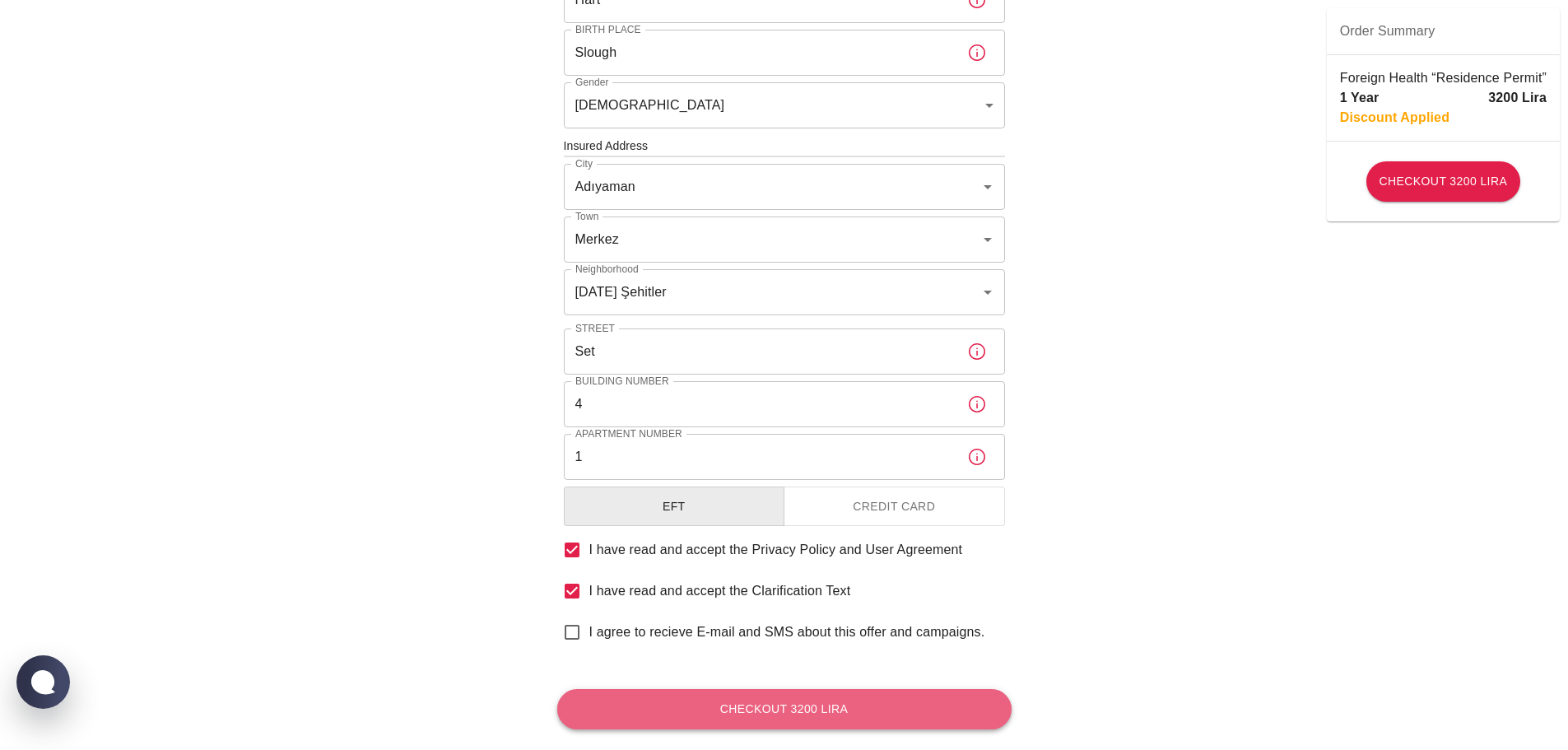
click at [748, 704] on button "Checkout 3200 Lira" at bounding box center [784, 709] width 454 height 41
